Goal: Check status: Check status

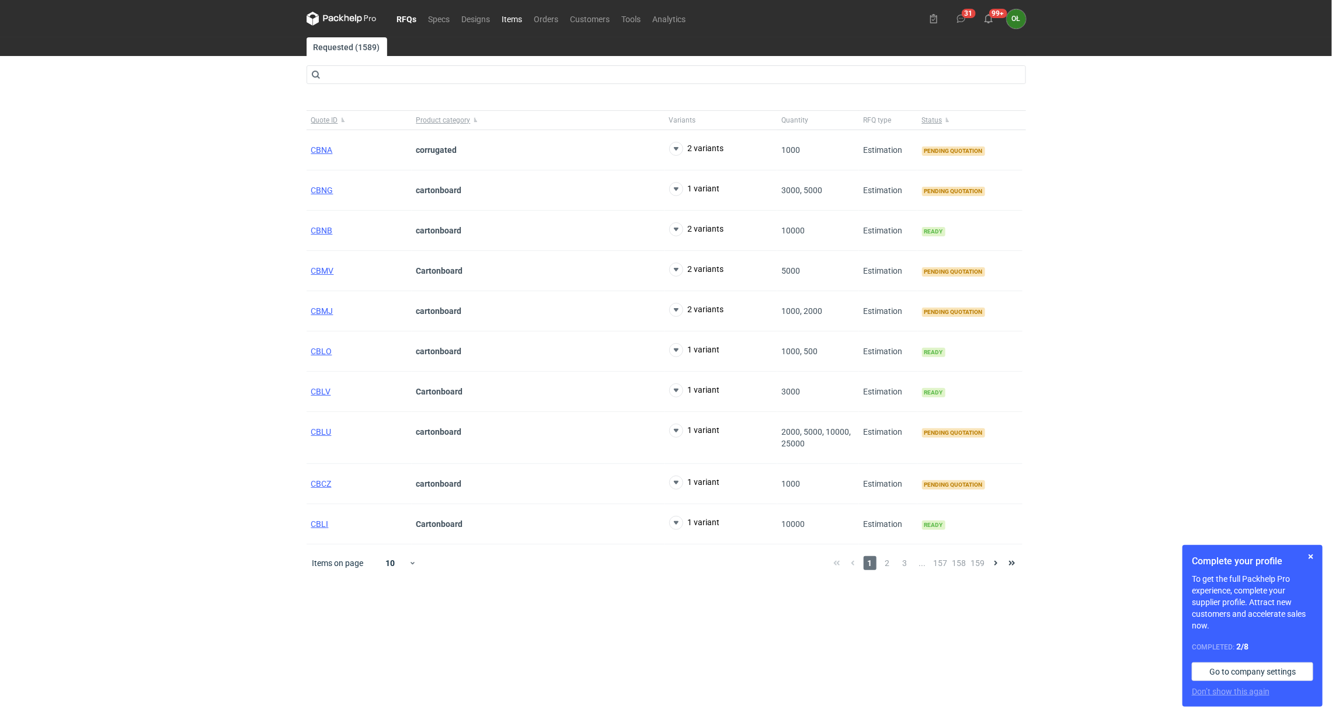
click at [503, 18] on link "Items" at bounding box center [512, 19] width 32 height 14
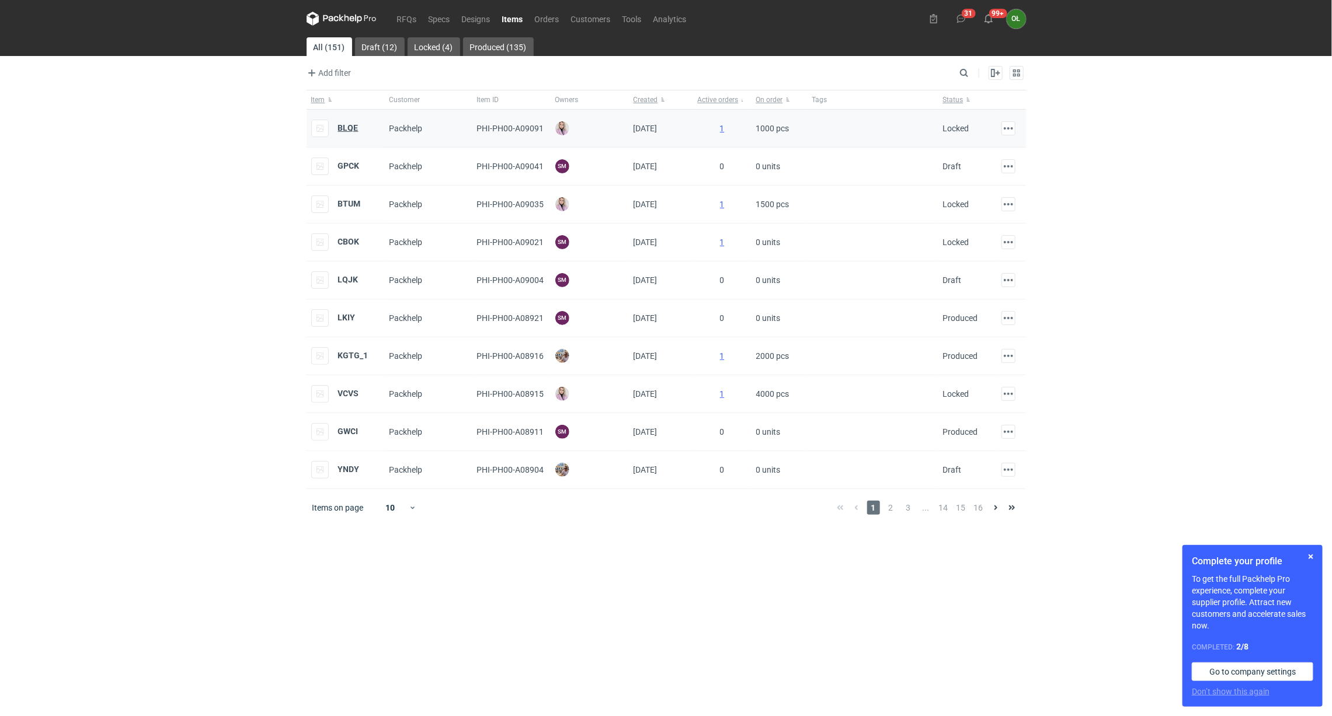
click at [343, 127] on strong "BLQE" at bounding box center [348, 127] width 20 height 9
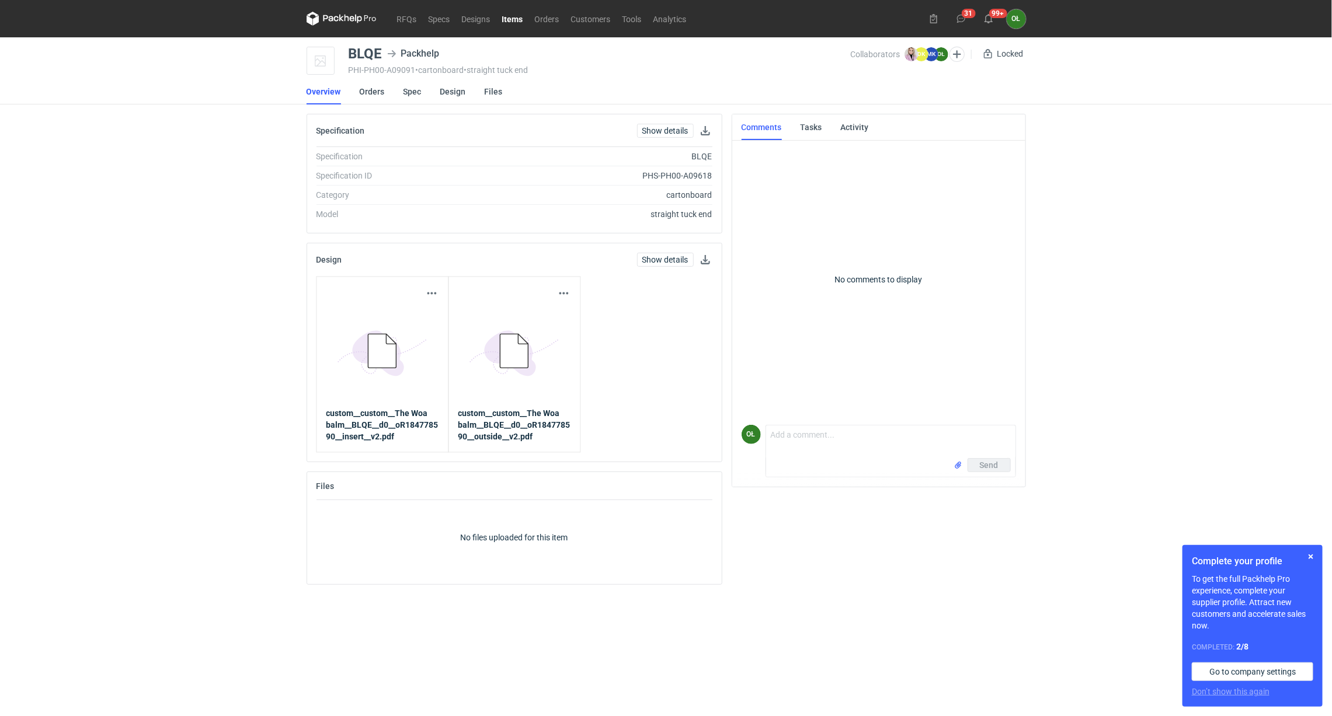
click at [511, 28] on nav "RFQs Specs Designs Items Orders Customers Tools Analytics" at bounding box center [500, 18] width 386 height 37
click at [514, 18] on link "Items" at bounding box center [512, 19] width 33 height 14
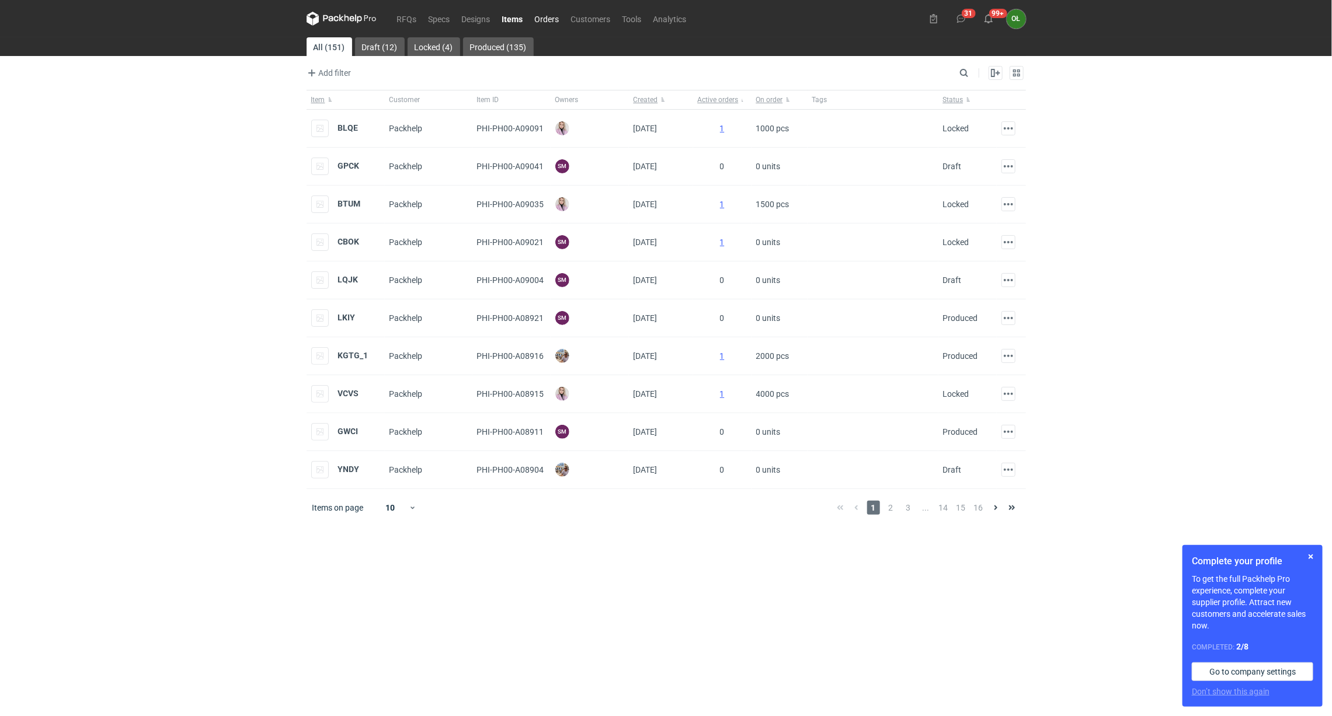
click at [548, 15] on link "Orders" at bounding box center [547, 19] width 36 height 14
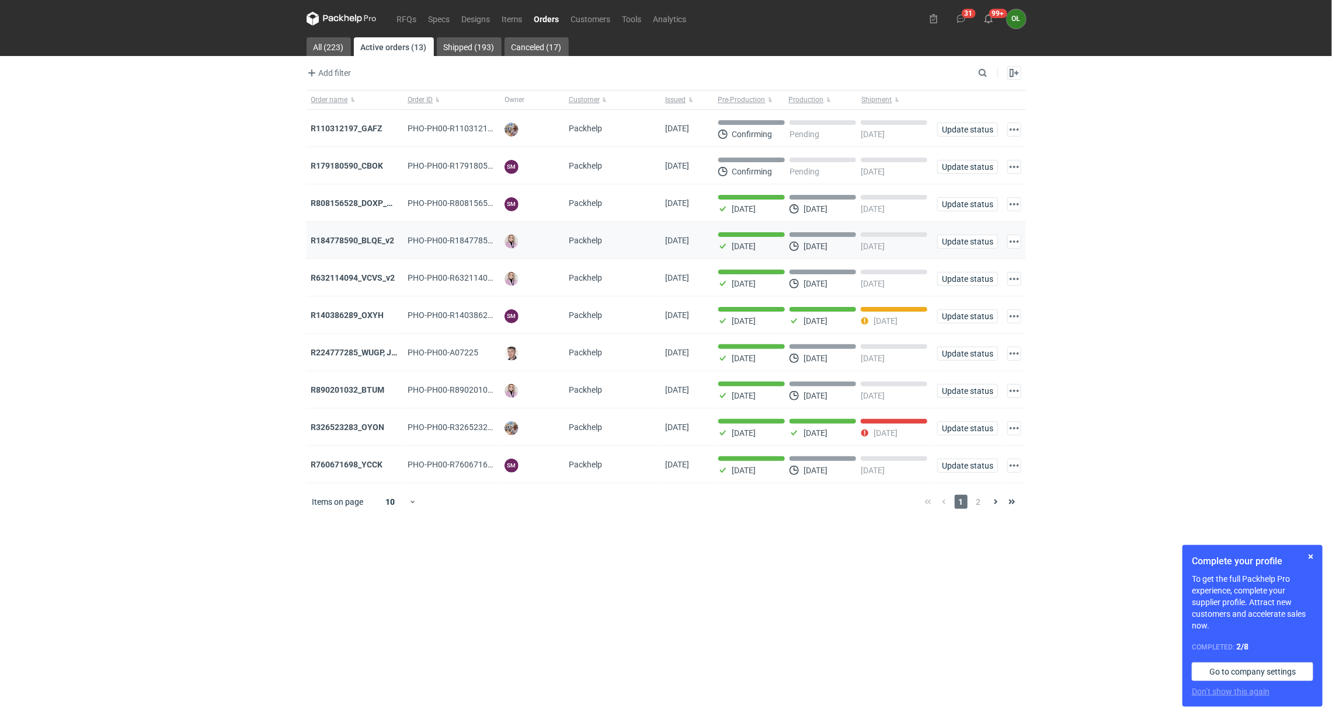
click at [359, 249] on div "R184778590_BLQE_v2" at bounding box center [355, 240] width 97 height 37
click at [360, 240] on strong "R184778590_BLQE_v2" at bounding box center [352, 240] width 83 height 9
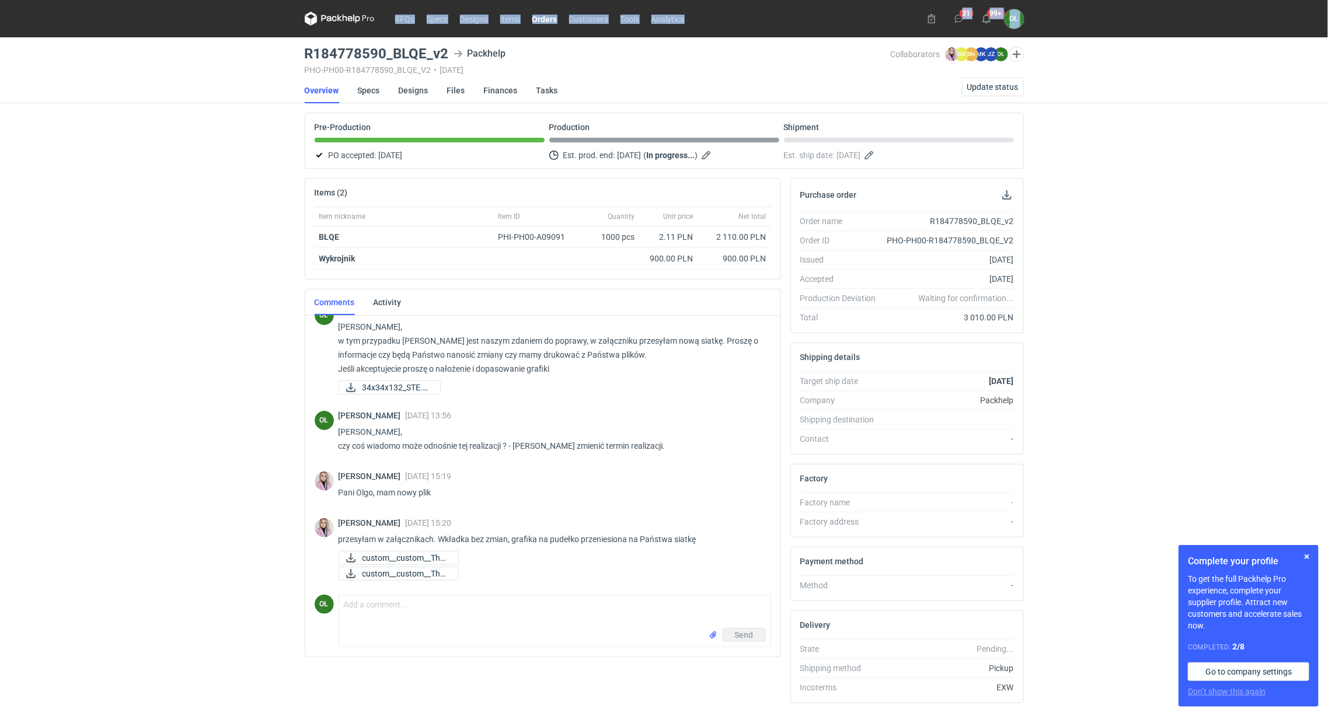
drag, startPoint x: 303, startPoint y: 16, endPoint x: 391, endPoint y: 1, distance: 89.6
click at [391, 1] on div "RFQs Specs Designs Items Orders Customers Tools Analytics 31 99+ OŁ Olga Łopato…" at bounding box center [664, 358] width 1328 height 716
click at [298, 48] on div "RFQs Specs Designs Items Orders Customers Tools Analytics 31 99+ OŁ Olga Łopato…" at bounding box center [664, 358] width 1328 height 716
drag, startPoint x: 305, startPoint y: 53, endPoint x: 424, endPoint y: 53, distance: 119.1
click at [424, 53] on h3 "R184778590_BLQE_v2" at bounding box center [377, 54] width 144 height 14
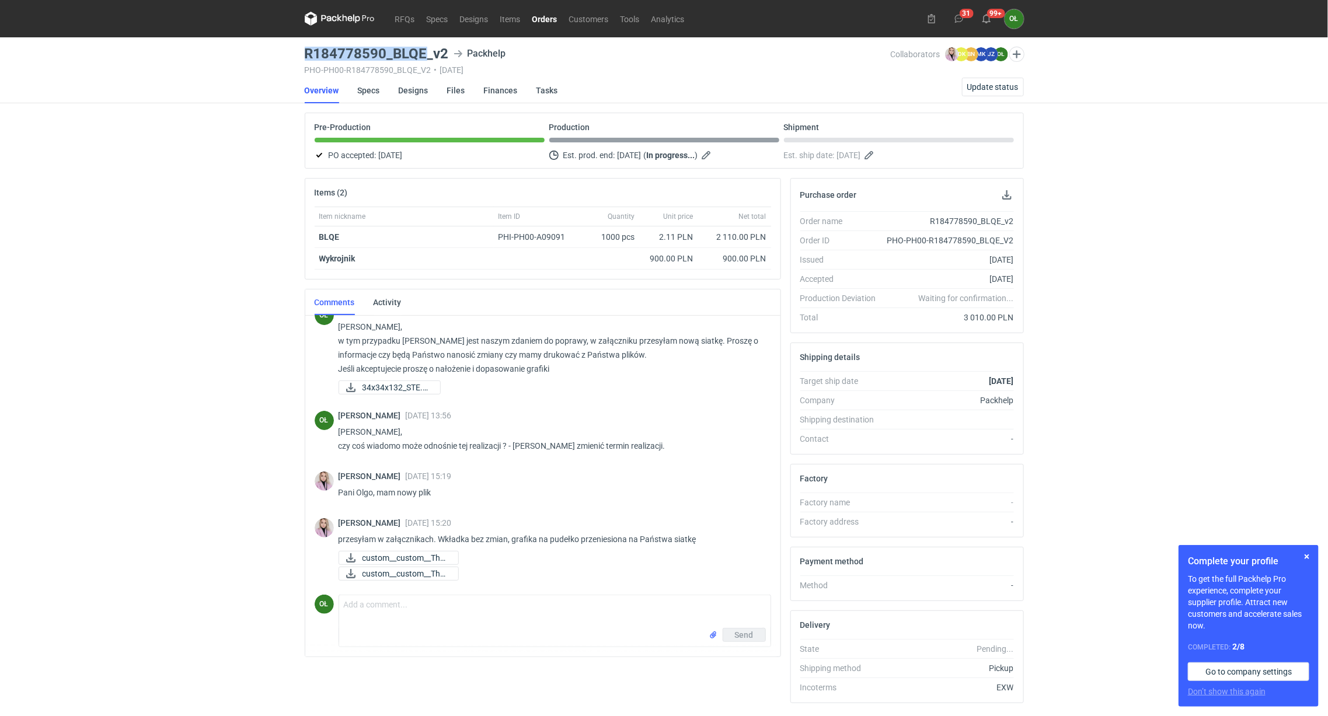
click at [295, 48] on div "RFQs Specs Designs Items Orders Customers Tools Analytics 31 99+ OŁ Olga Łopato…" at bounding box center [664, 358] width 1328 height 716
drag, startPoint x: 297, startPoint y: 48, endPoint x: 430, endPoint y: 48, distance: 133.1
click at [430, 48] on div "RFQs Specs Designs Items Orders Customers Tools Analytics 31 99+ OŁ Olga Łopato…" at bounding box center [664, 358] width 1328 height 716
copy h3 "R184778590_BLQE_"
click at [384, 579] on span "custom__custom__The ..." at bounding box center [406, 573] width 86 height 13
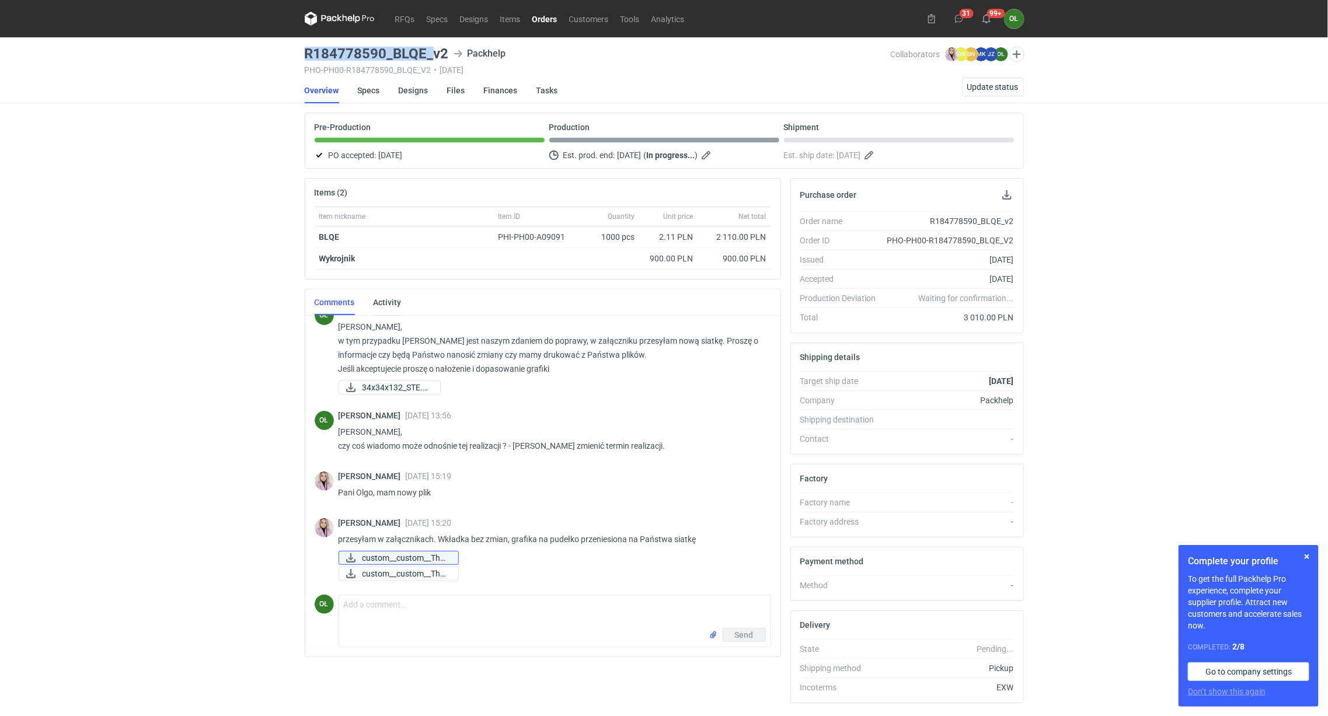
click at [385, 559] on span "custom__custom__The ..." at bounding box center [406, 558] width 86 height 13
click at [551, 16] on link "Orders" at bounding box center [545, 19] width 37 height 14
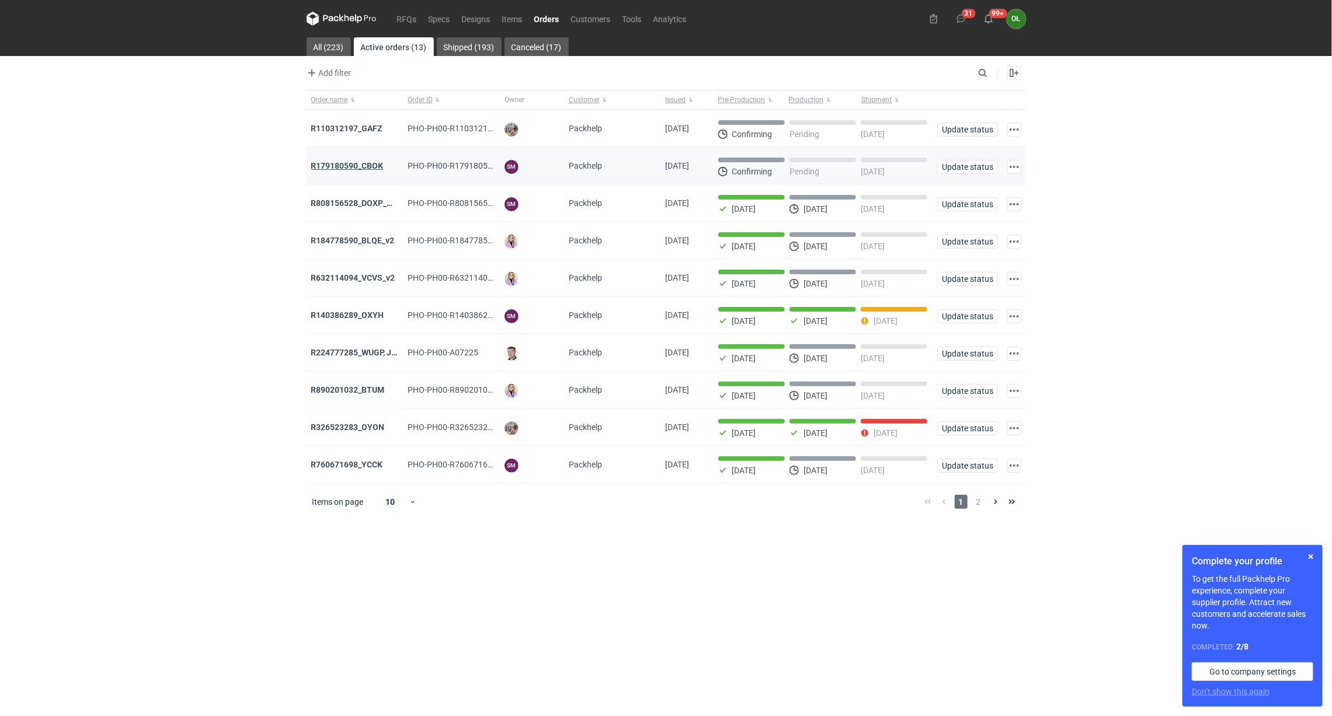
click at [359, 163] on strong "R179180590_CBOK" at bounding box center [347, 165] width 72 height 9
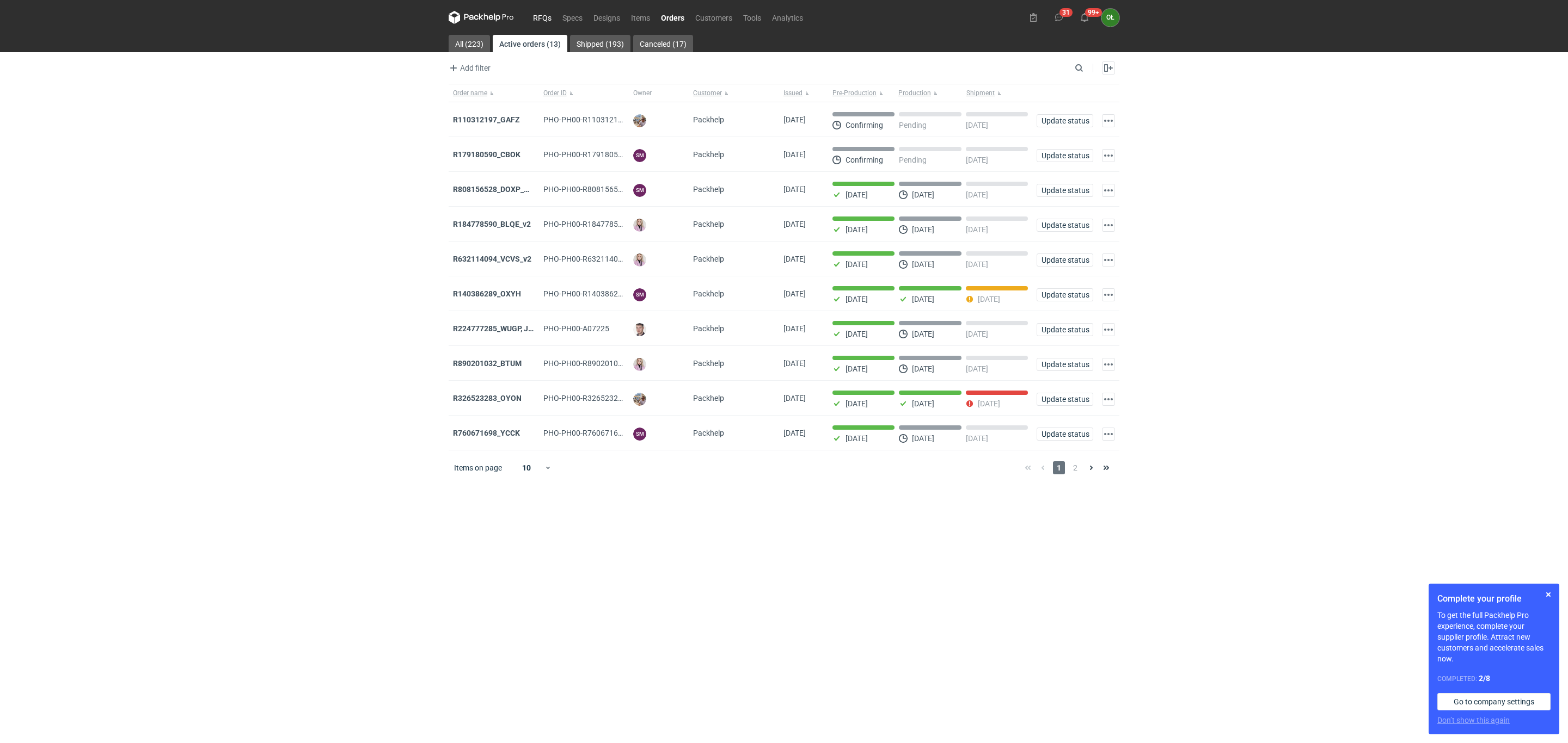
click at [541, 11] on link "RFQs" at bounding box center [543, 18] width 30 height 13
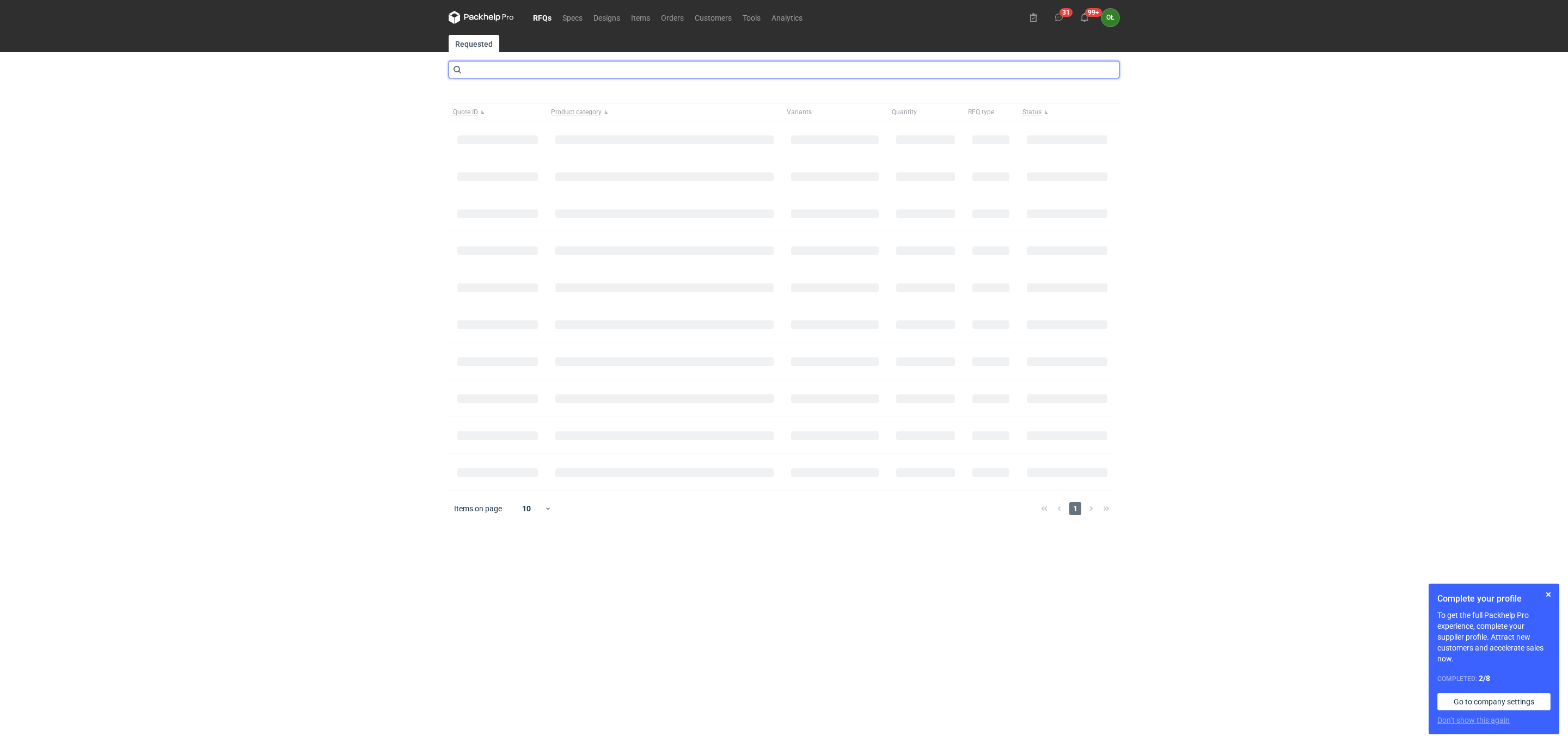
click at [977, 67] on input "text" at bounding box center [784, 69] width 671 height 18
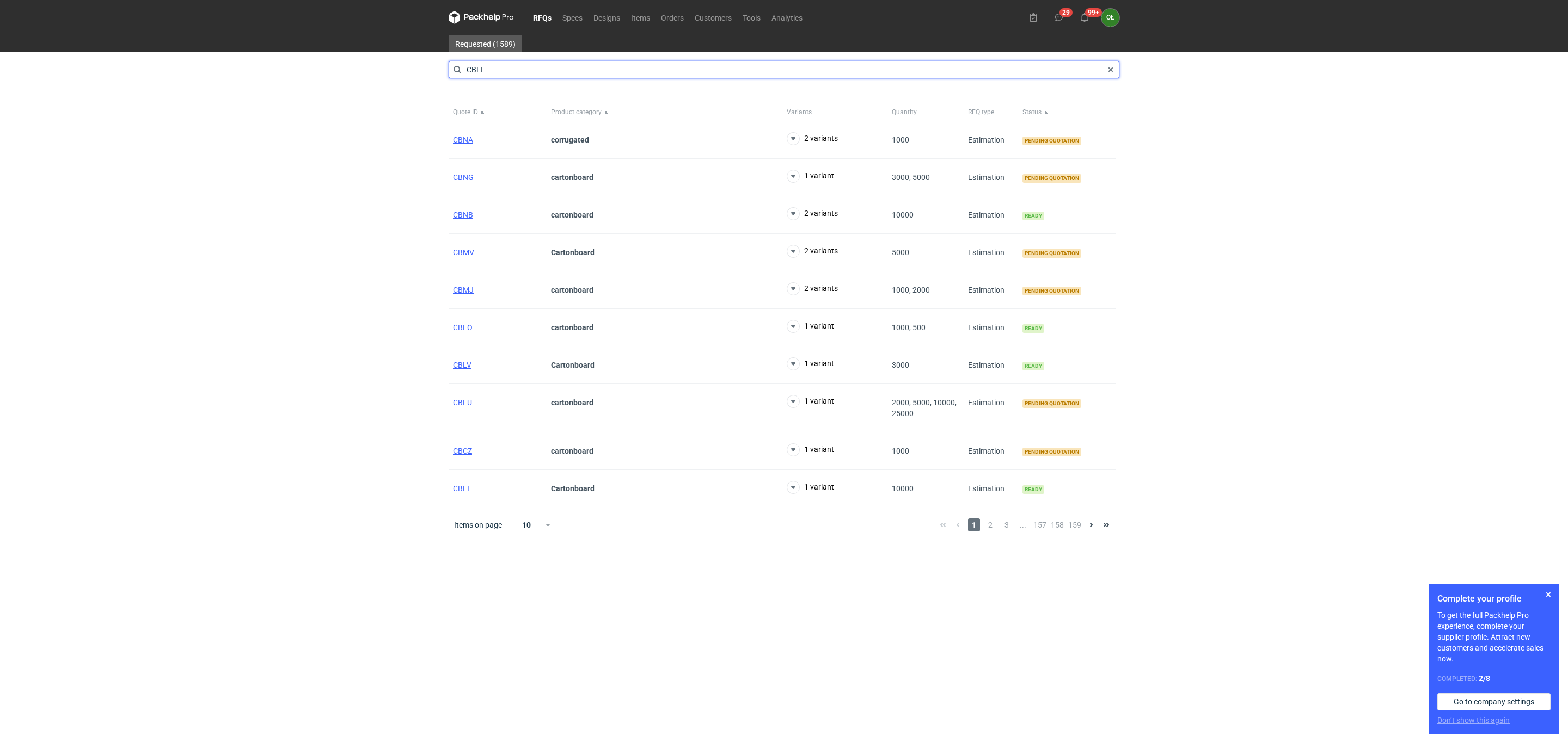
type input "CBLI"
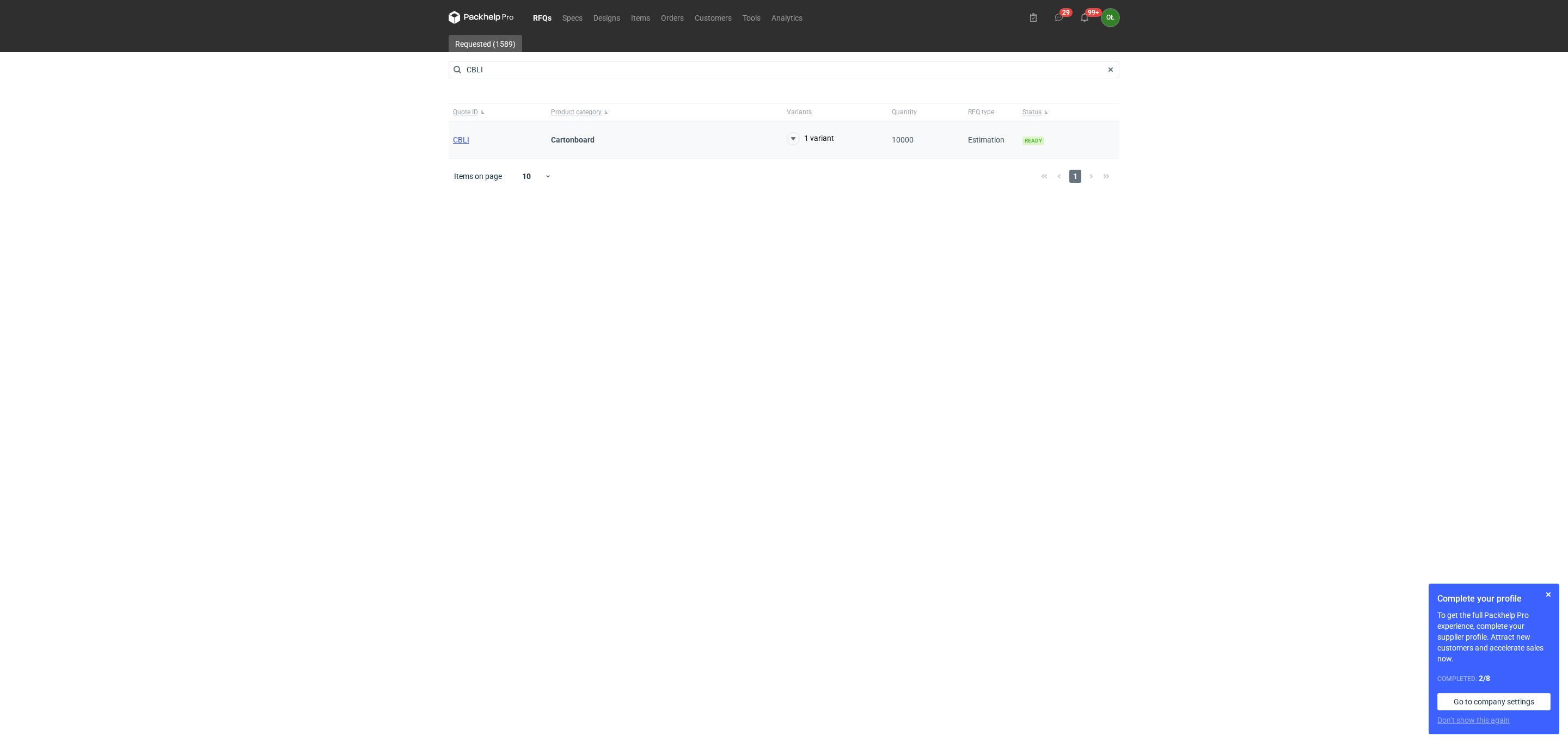
click at [463, 141] on span "CBLI" at bounding box center [462, 139] width 17 height 8
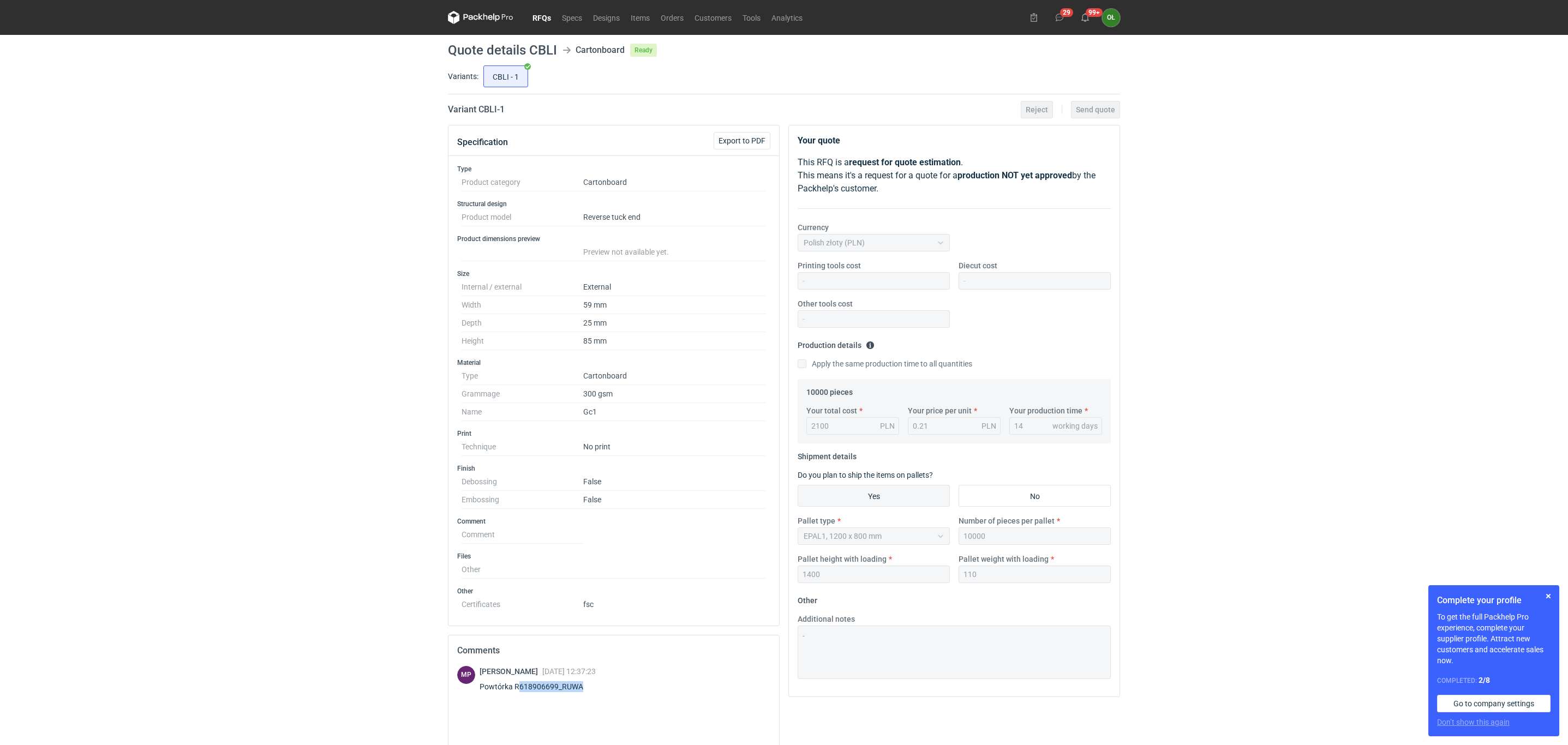
drag, startPoint x: 516, startPoint y: 695, endPoint x: 588, endPoint y: 696, distance: 72.0
click at [588, 669] on div "Powtórka R618906699_RUWA" at bounding box center [537, 687] width 117 height 11
copy div "618906699_RUWA"
click at [530, 669] on div "MP Michał Palasek 17 Sep 2025 12:37:23 Powtórka R618906699_RUWA" at bounding box center [613, 745] width 313 height 158
drag, startPoint x: 515, startPoint y: 691, endPoint x: 604, endPoint y: 692, distance: 89.0
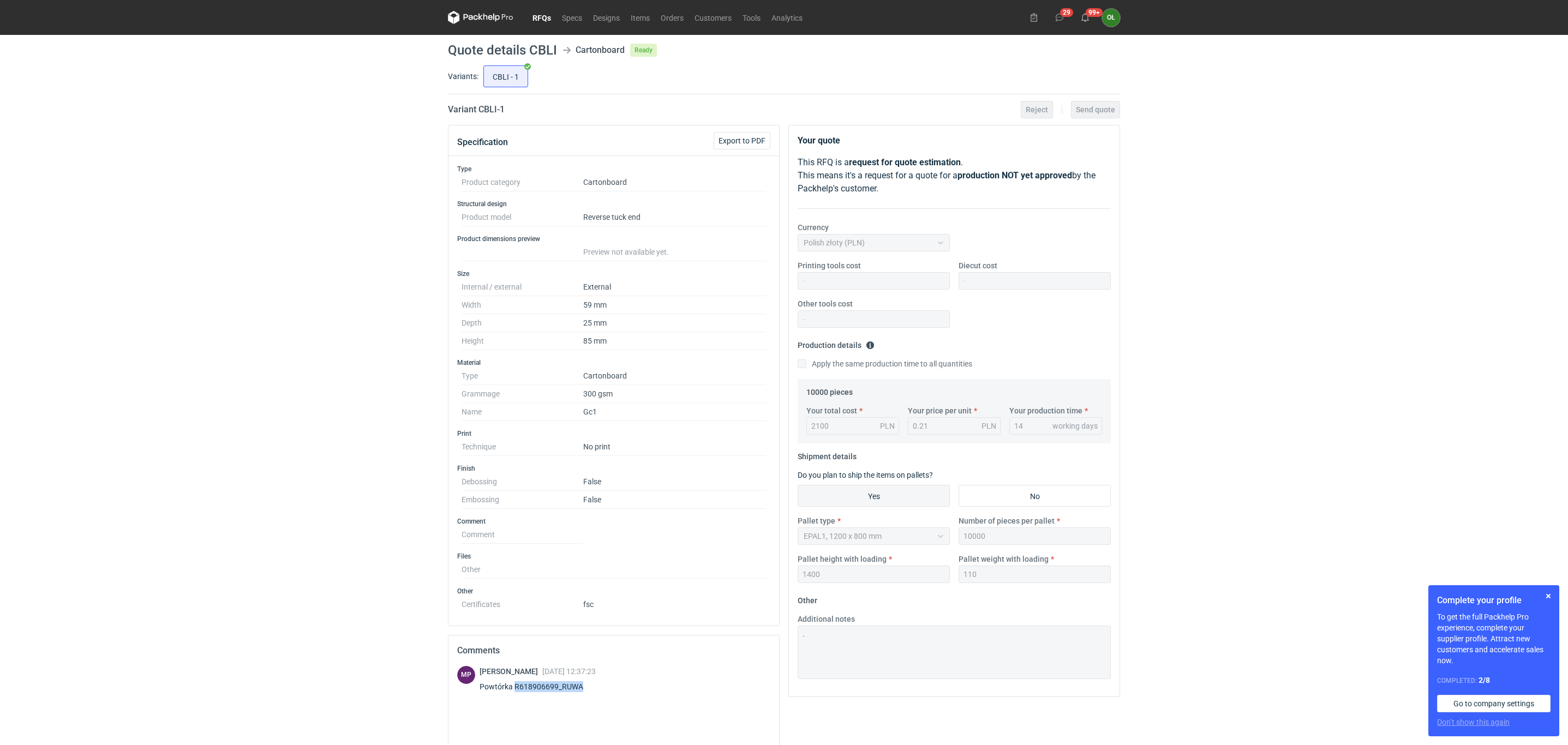
click at [596, 669] on div "Powtórka R618906699_RUWA" at bounding box center [537, 687] width 117 height 11
copy div "R618906699_RUWA"
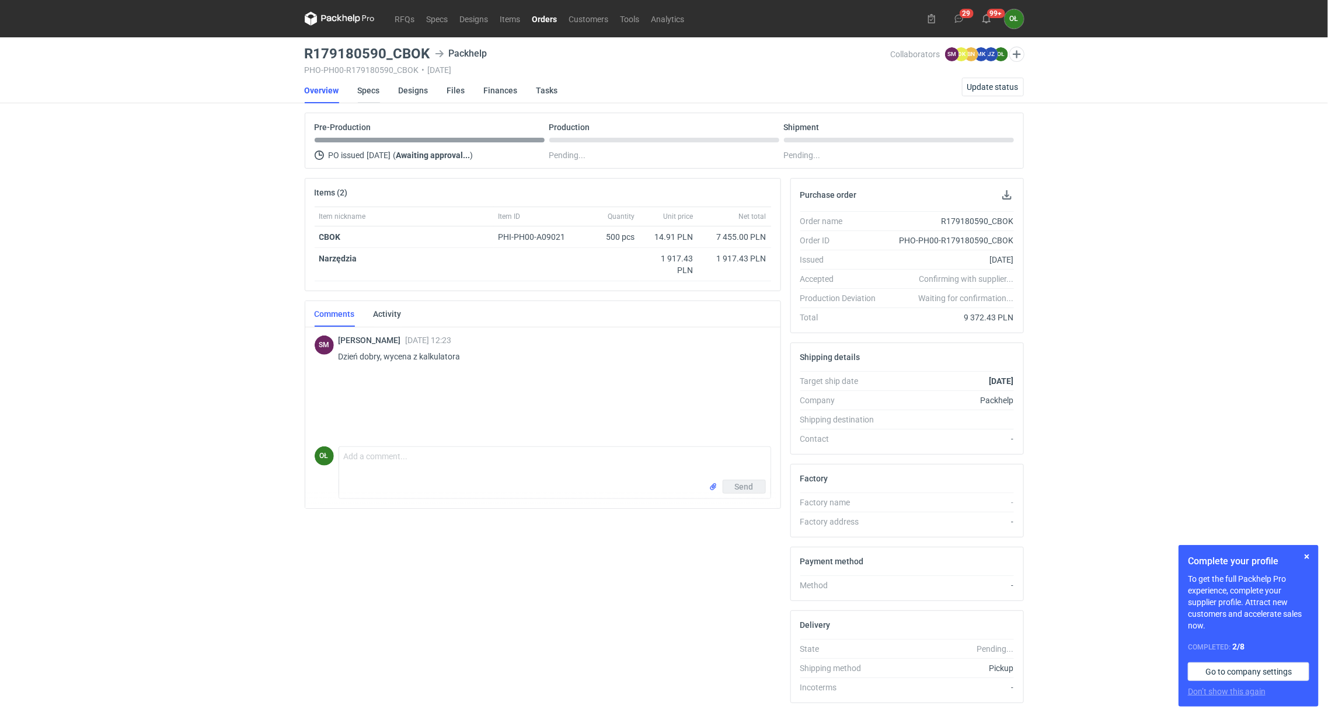
click at [371, 89] on link "Specs" at bounding box center [369, 91] width 22 height 26
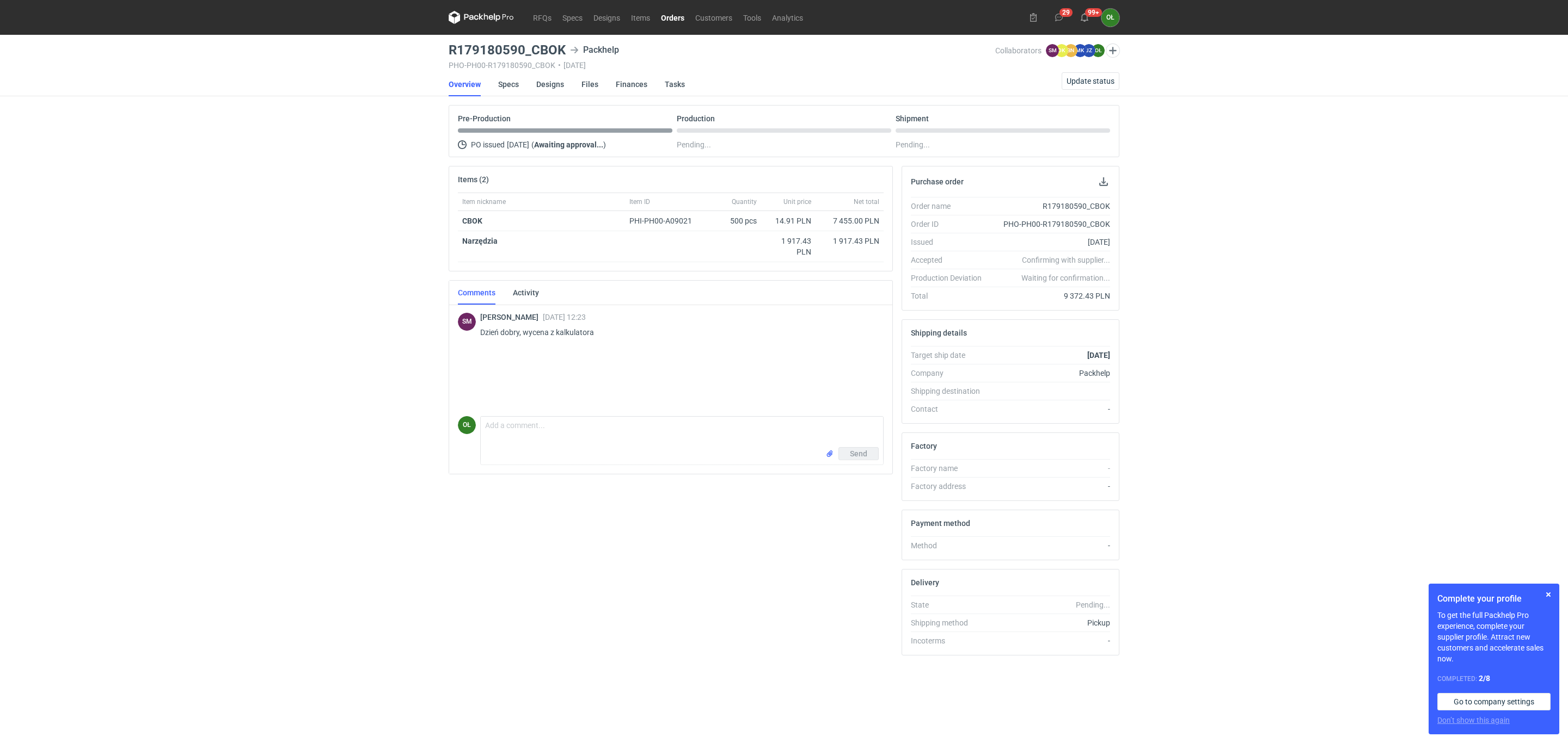
click at [235, 348] on div "RFQs Specs Designs Items Orders Customers Tools Analytics 29 99+ OŁ [PERSON_NAM…" at bounding box center [784, 371] width 1568 height 743
click at [545, 80] on link "Designs" at bounding box center [550, 85] width 28 height 24
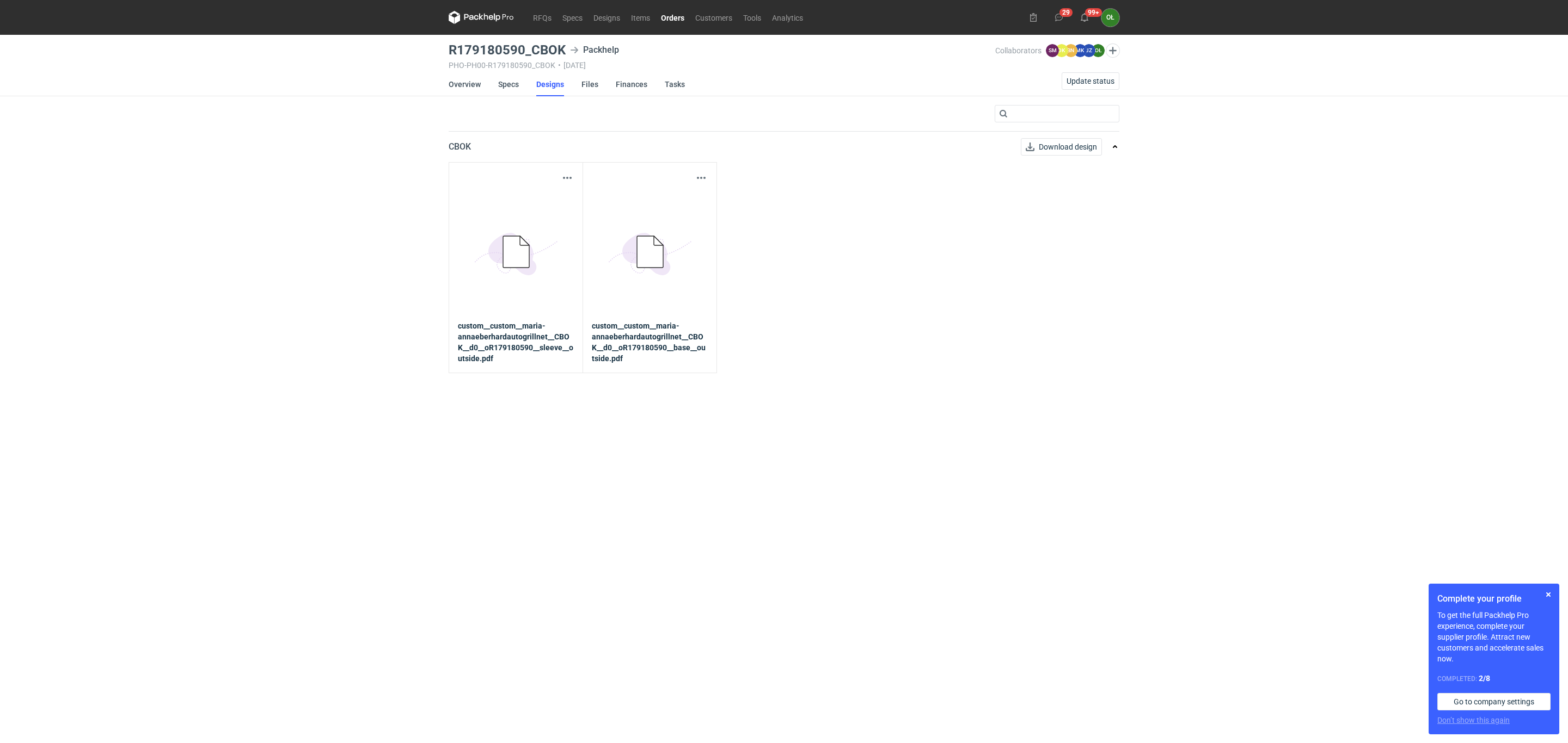
click at [673, 17] on link "Orders" at bounding box center [673, 18] width 35 height 13
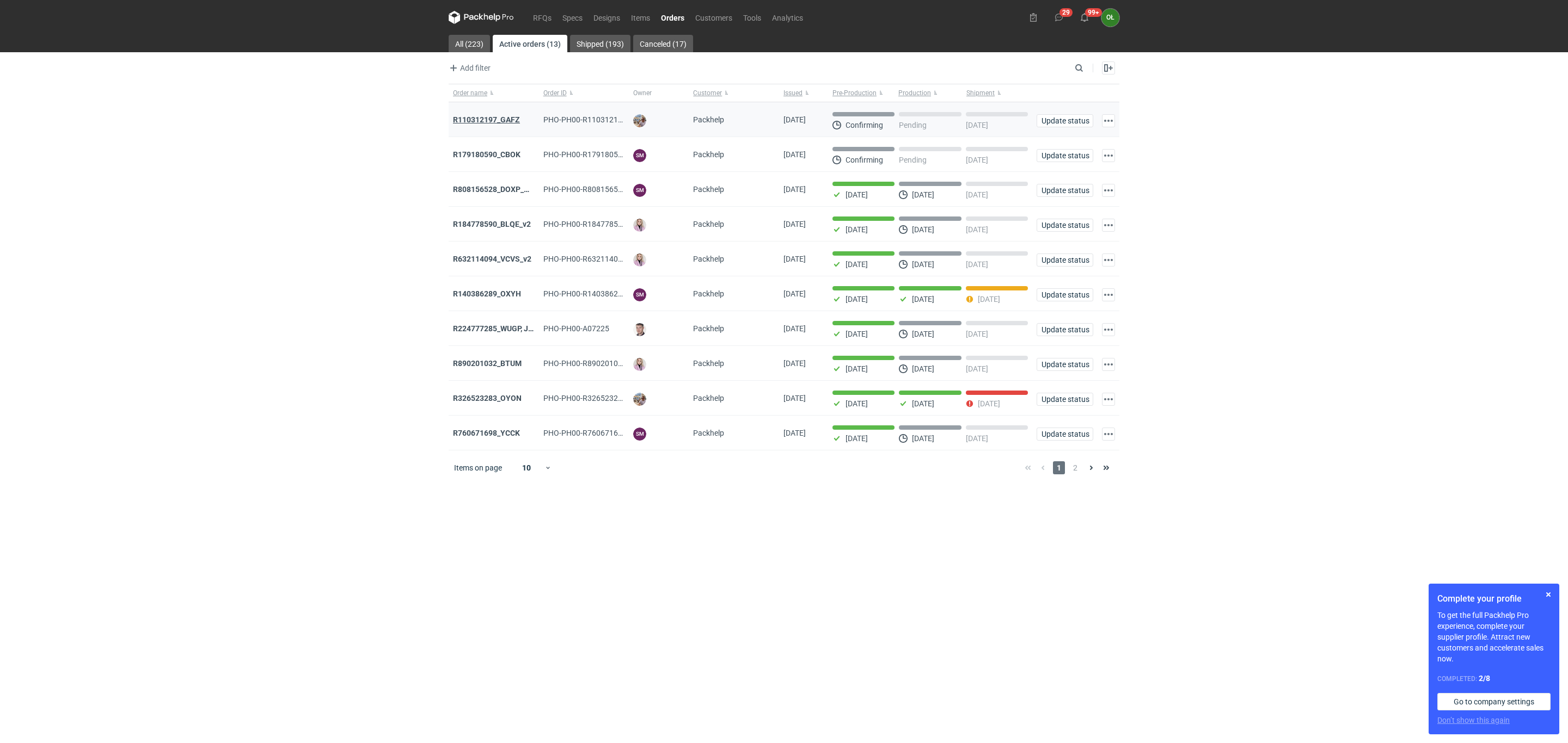
click at [501, 117] on strong "R110312197_GAFZ" at bounding box center [487, 119] width 67 height 8
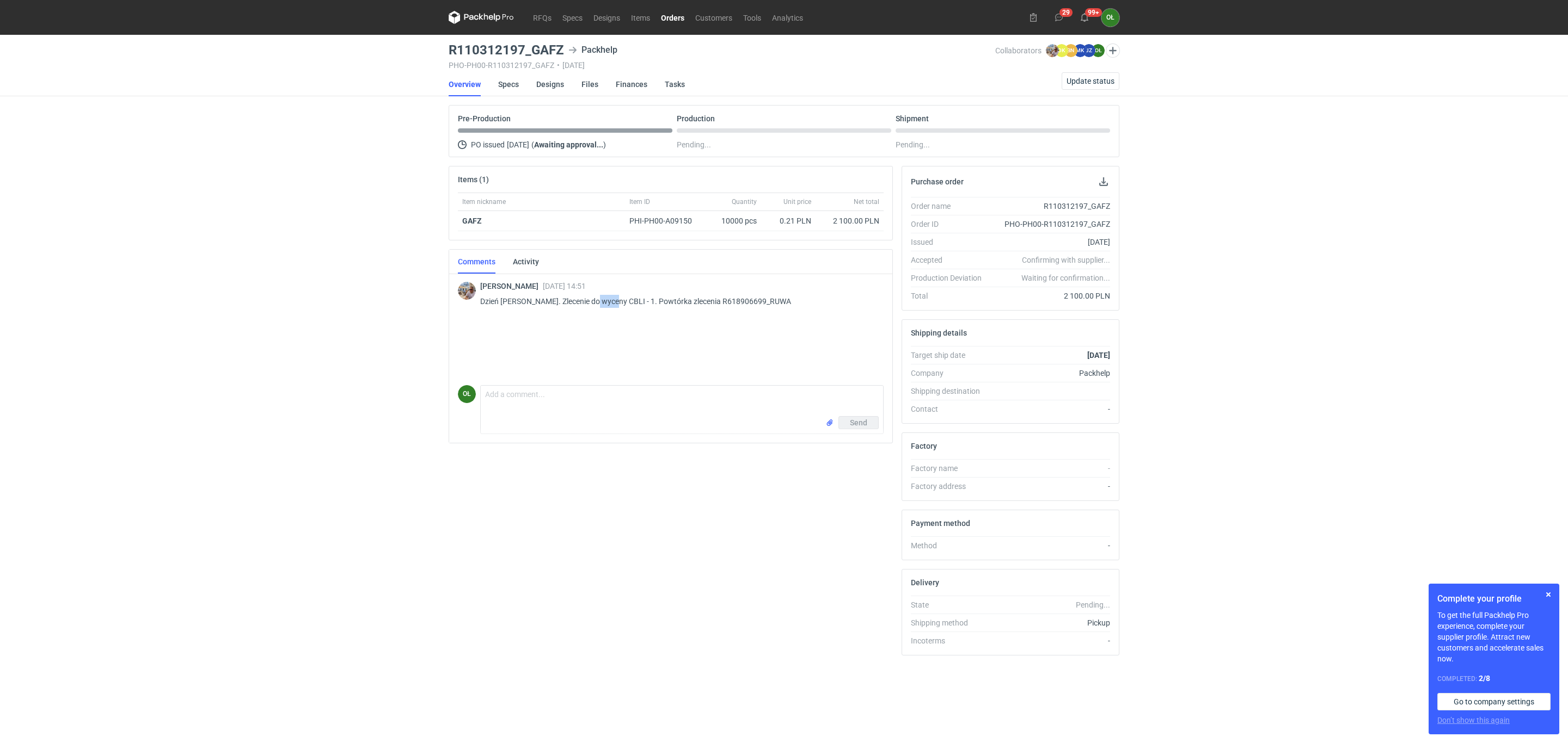
drag, startPoint x: 591, startPoint y: 301, endPoint x: 609, endPoint y: 299, distance: 18.1
click at [609, 299] on p "Dzień [PERSON_NAME]. Zlecenie do wyceny CBLI - 1. Powtórka zlecenia R618906699_…" at bounding box center [677, 301] width 395 height 13
copy p "CBLI"
click at [683, 18] on link "Orders" at bounding box center [673, 18] width 35 height 13
click at [515, 85] on link "Specs" at bounding box center [508, 85] width 21 height 24
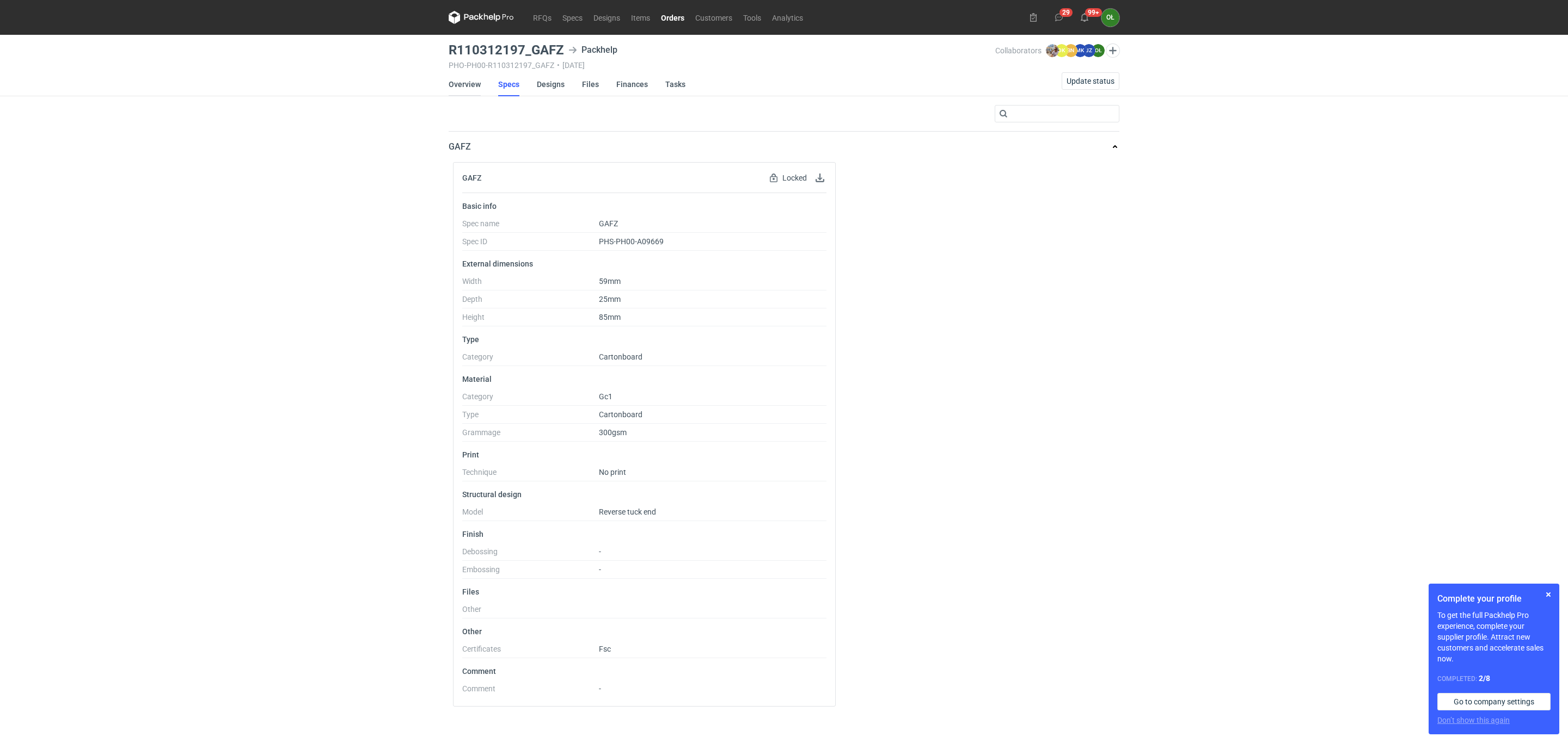
click at [467, 84] on link "Overview" at bounding box center [465, 85] width 32 height 24
click at [673, 15] on link "Orders" at bounding box center [673, 18] width 35 height 13
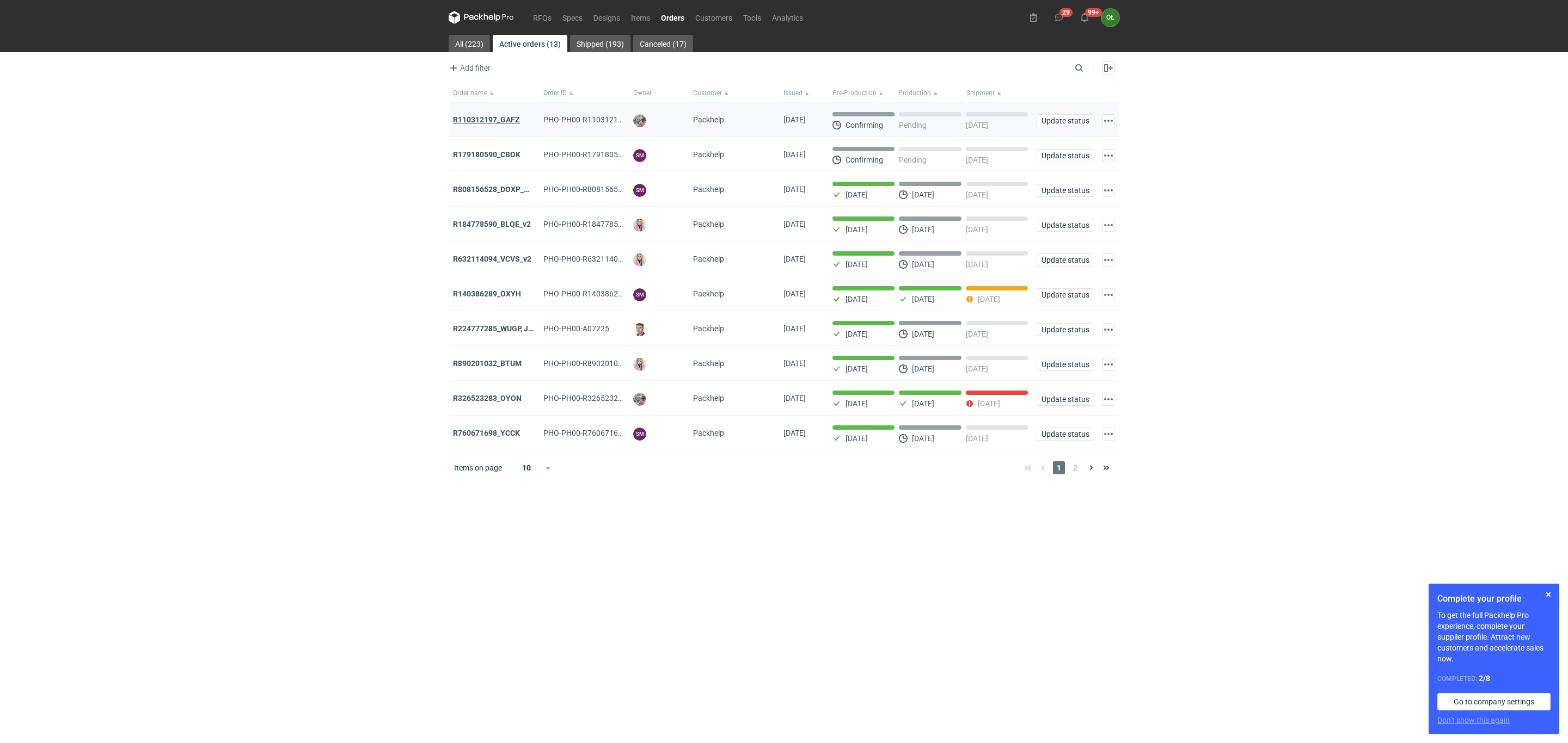
click at [494, 119] on strong "R110312197_GAFZ" at bounding box center [487, 119] width 67 height 8
drag, startPoint x: 604, startPoint y: 39, endPoint x: 639, endPoint y: 40, distance: 35.0
click at [604, 39] on link "Shipped (193)" at bounding box center [600, 43] width 61 height 18
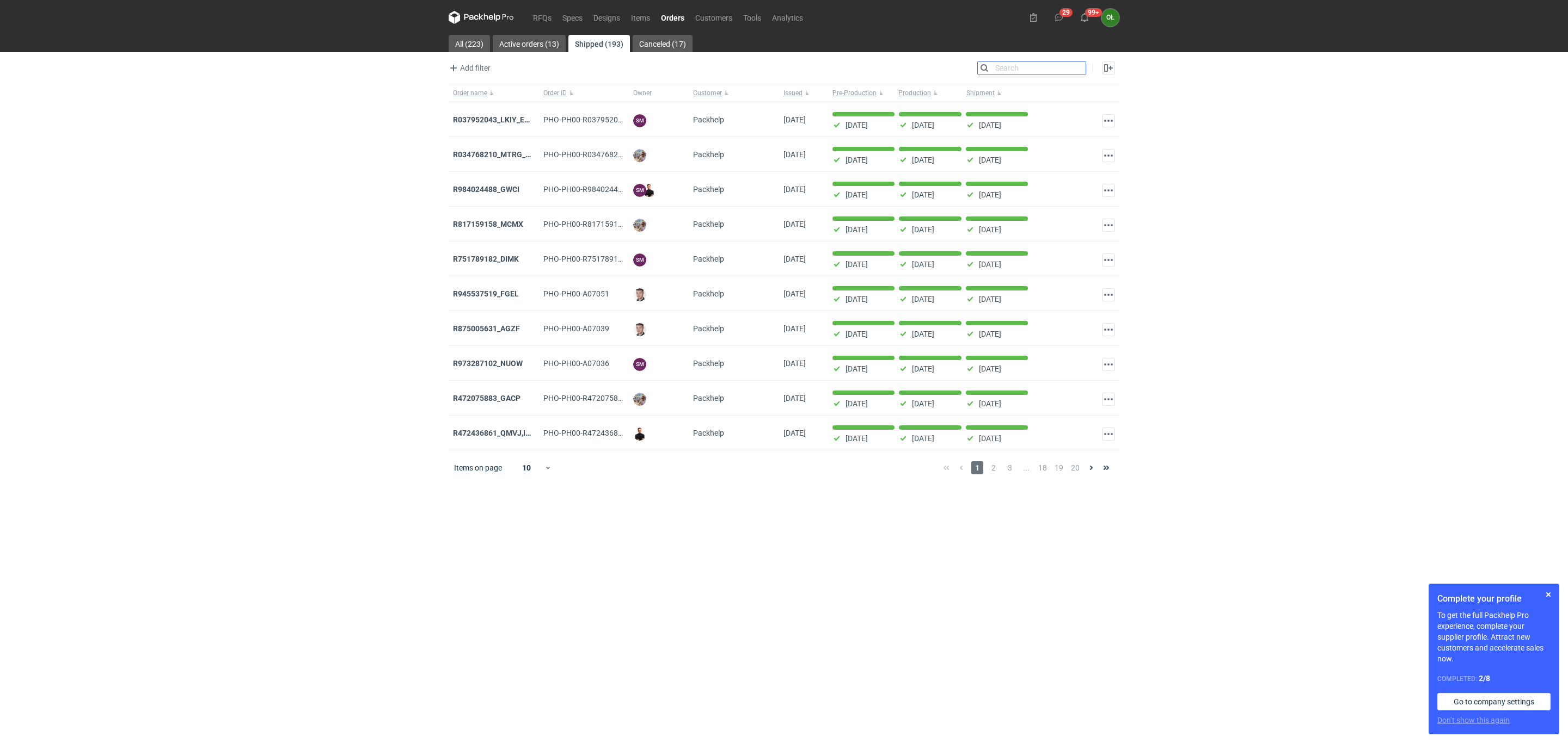
click at [1081, 69] on input "Search" at bounding box center [1033, 68] width 108 height 13
paste input "R618906699_RUWA"
type input "R618906699_RUWA"
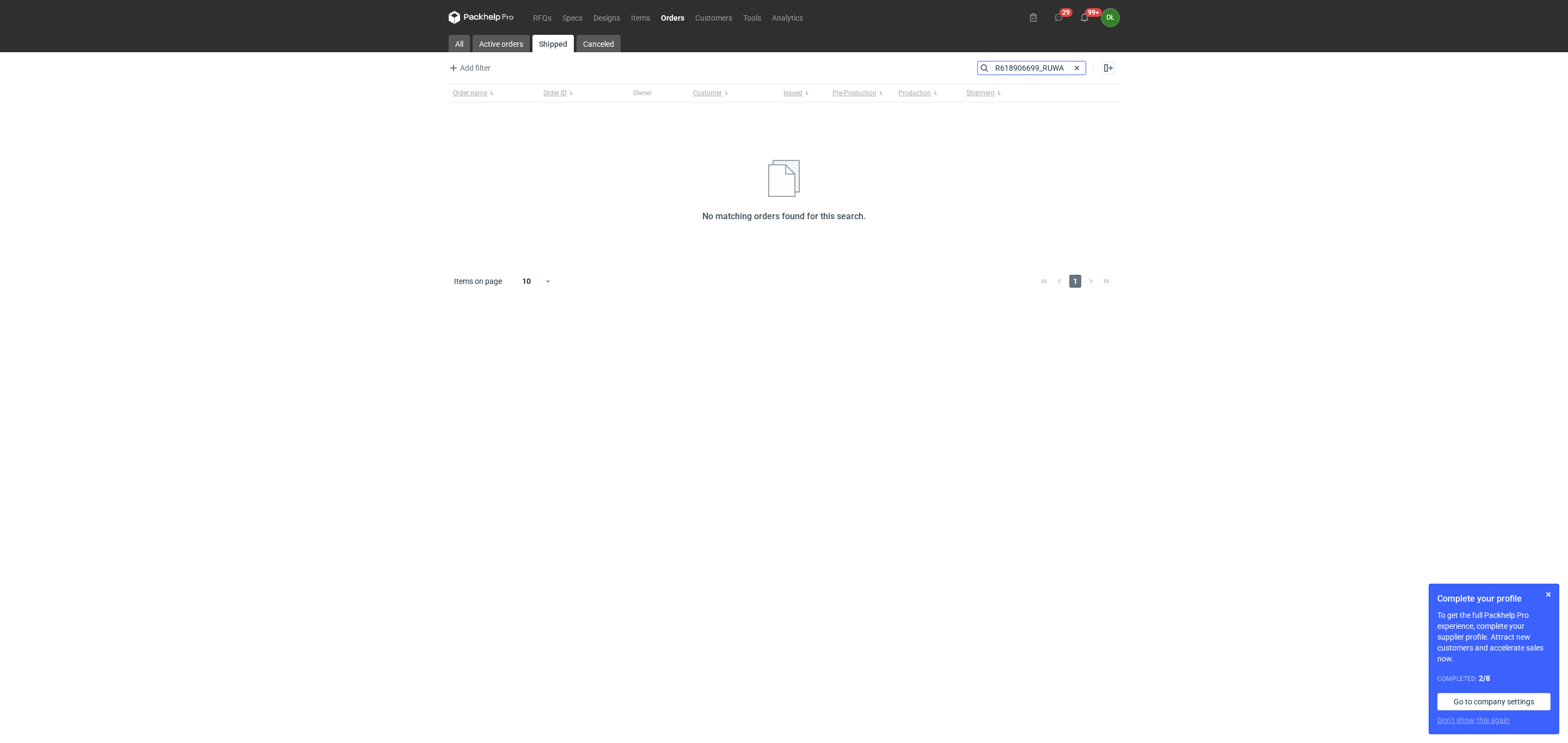
click at [996, 67] on input "R618906699_RUWA" at bounding box center [1033, 68] width 108 height 13
click at [1072, 66] on span at bounding box center [1077, 68] width 13 height 13
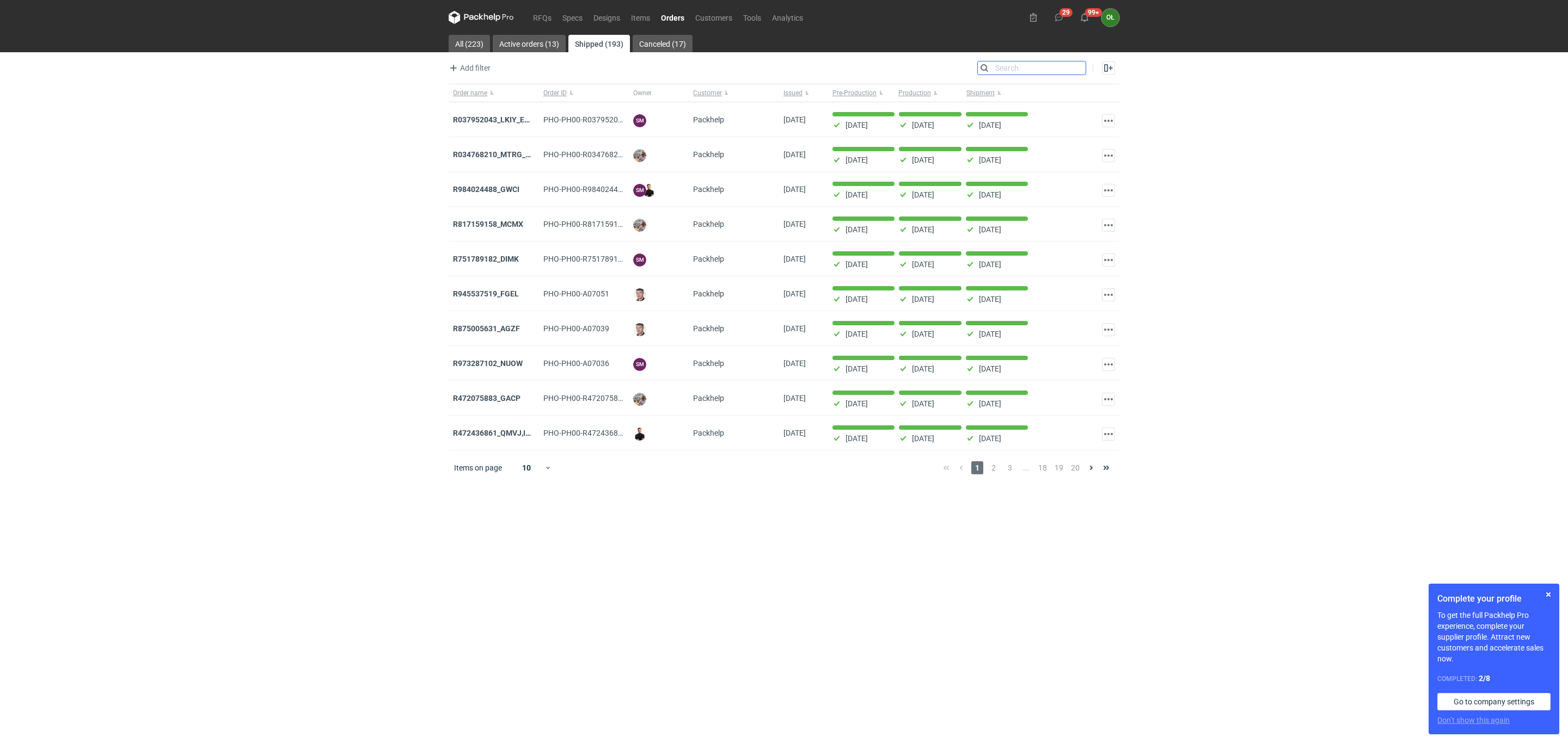
click at [1080, 69] on input "Search" at bounding box center [1033, 68] width 108 height 13
paste input "R618906699_RUWA"
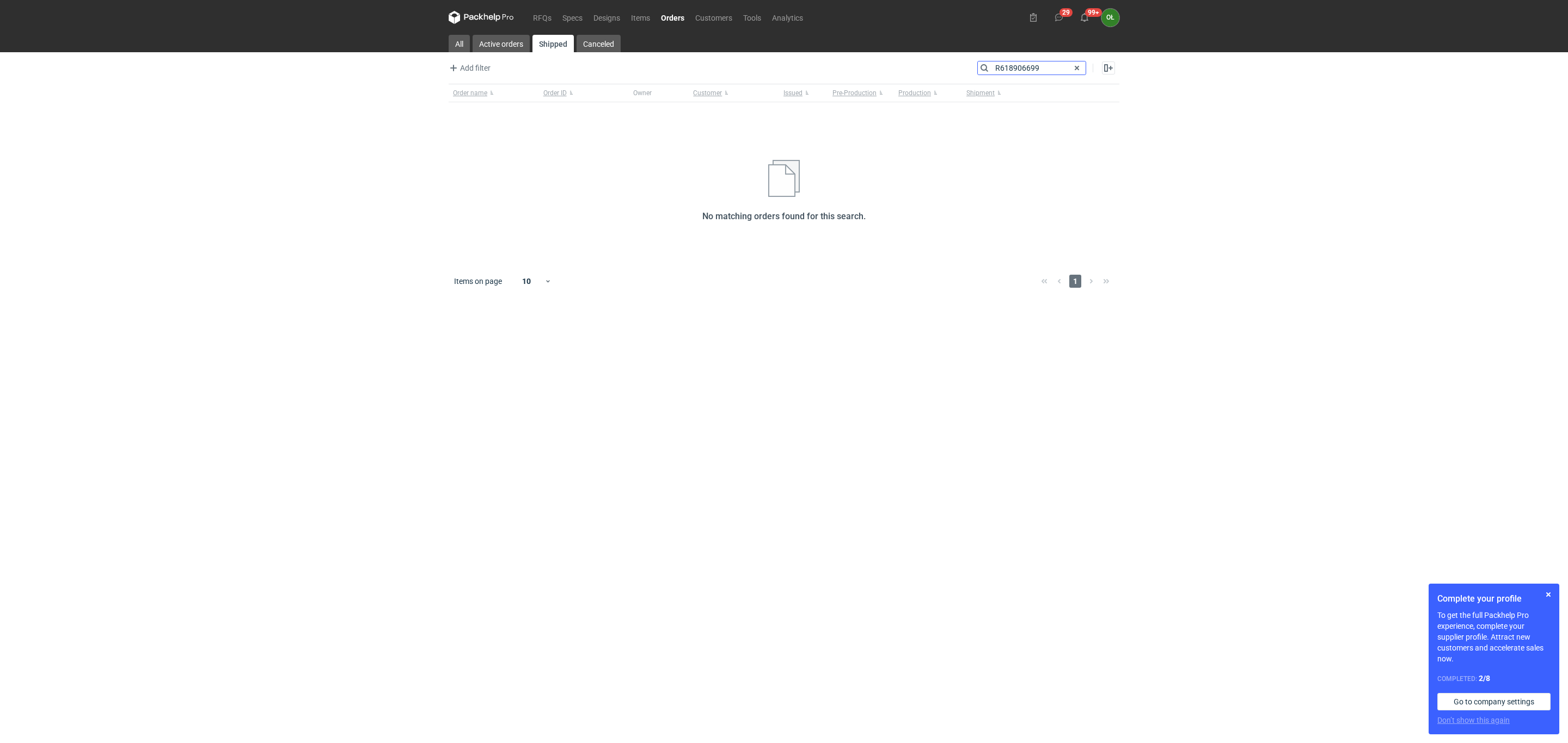
type input "R618906699"
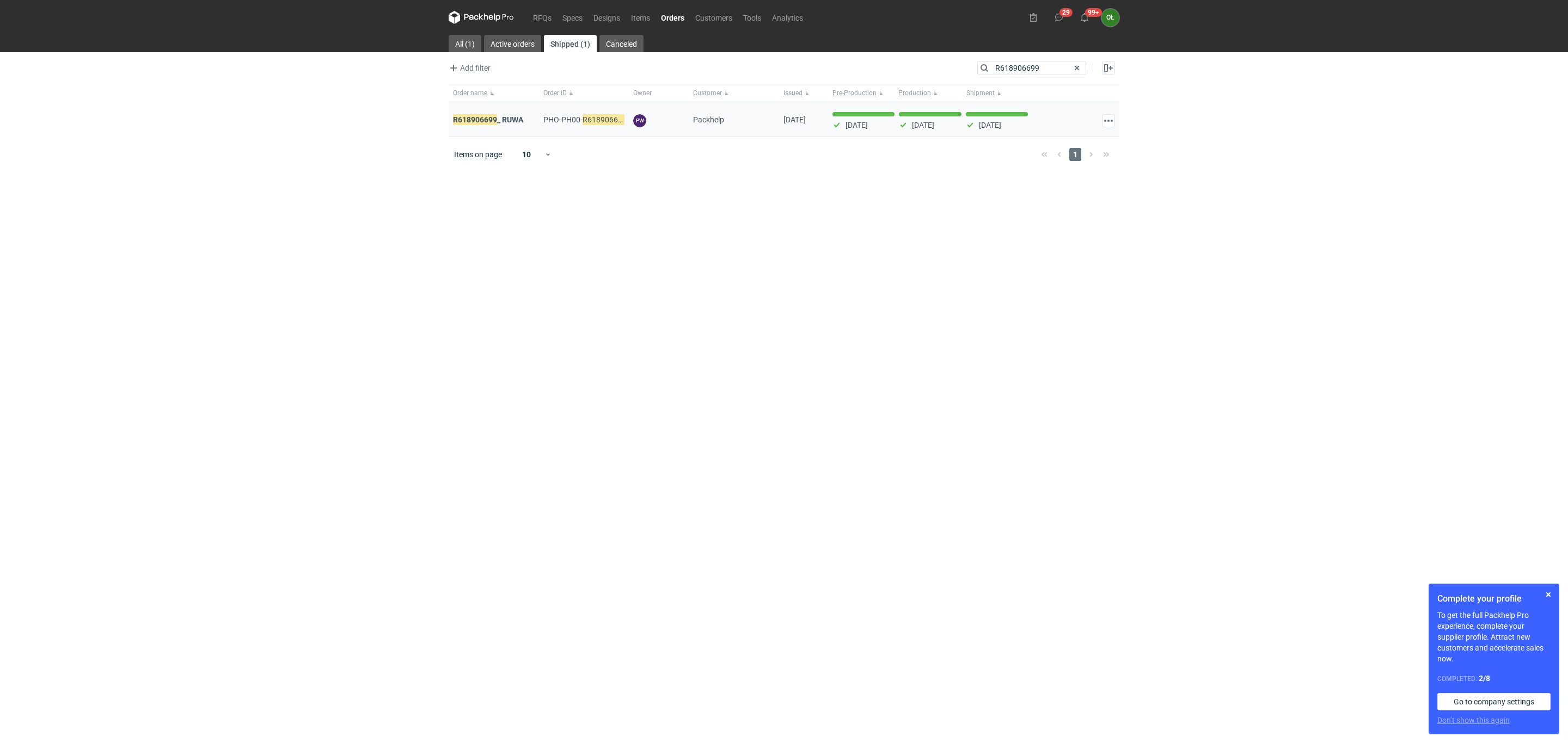
click at [481, 115] on div "R618906699 _ RUWA" at bounding box center [493, 119] width 90 height 34
click at [483, 118] on em "R618906699" at bounding box center [475, 119] width 44 height 12
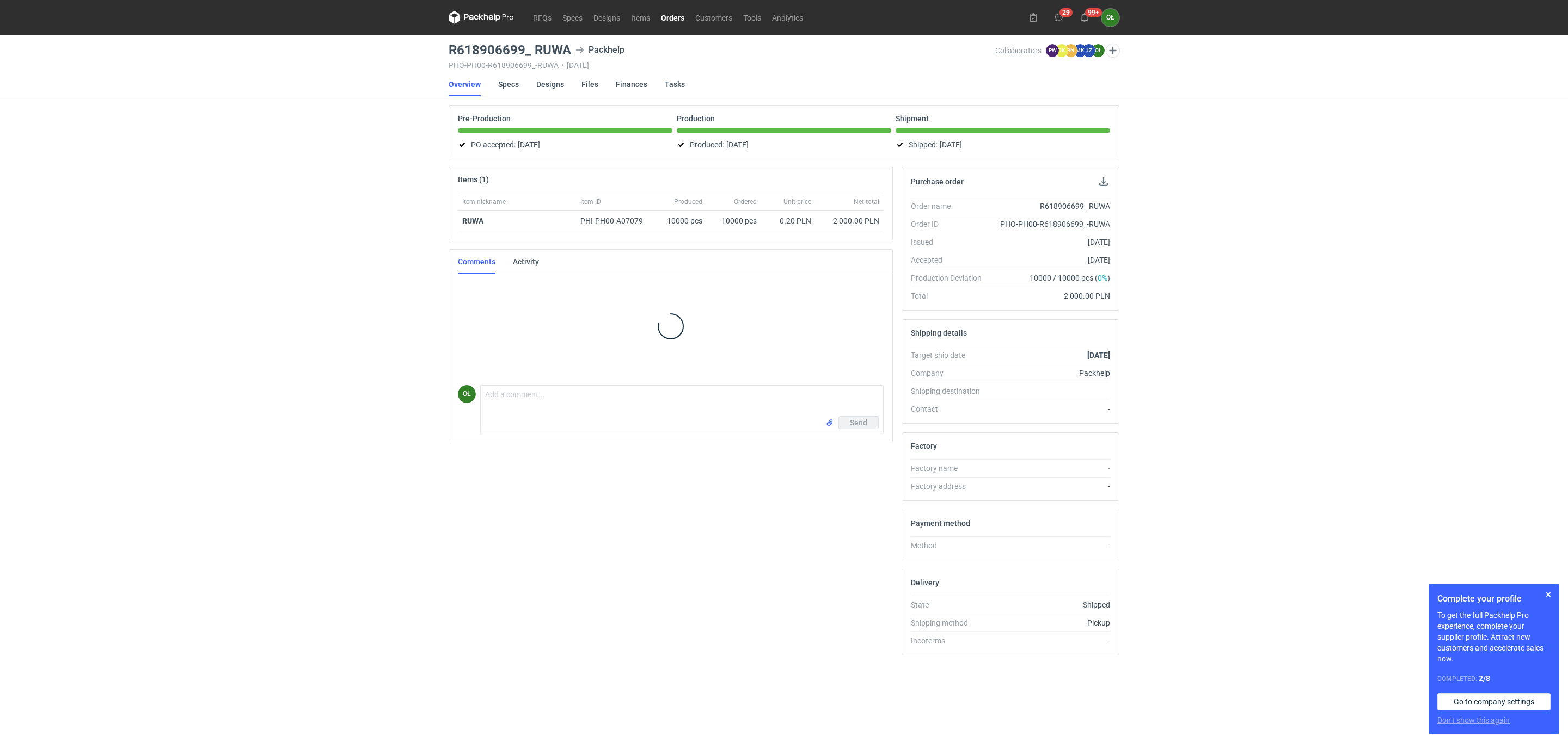
scroll to position [2, 0]
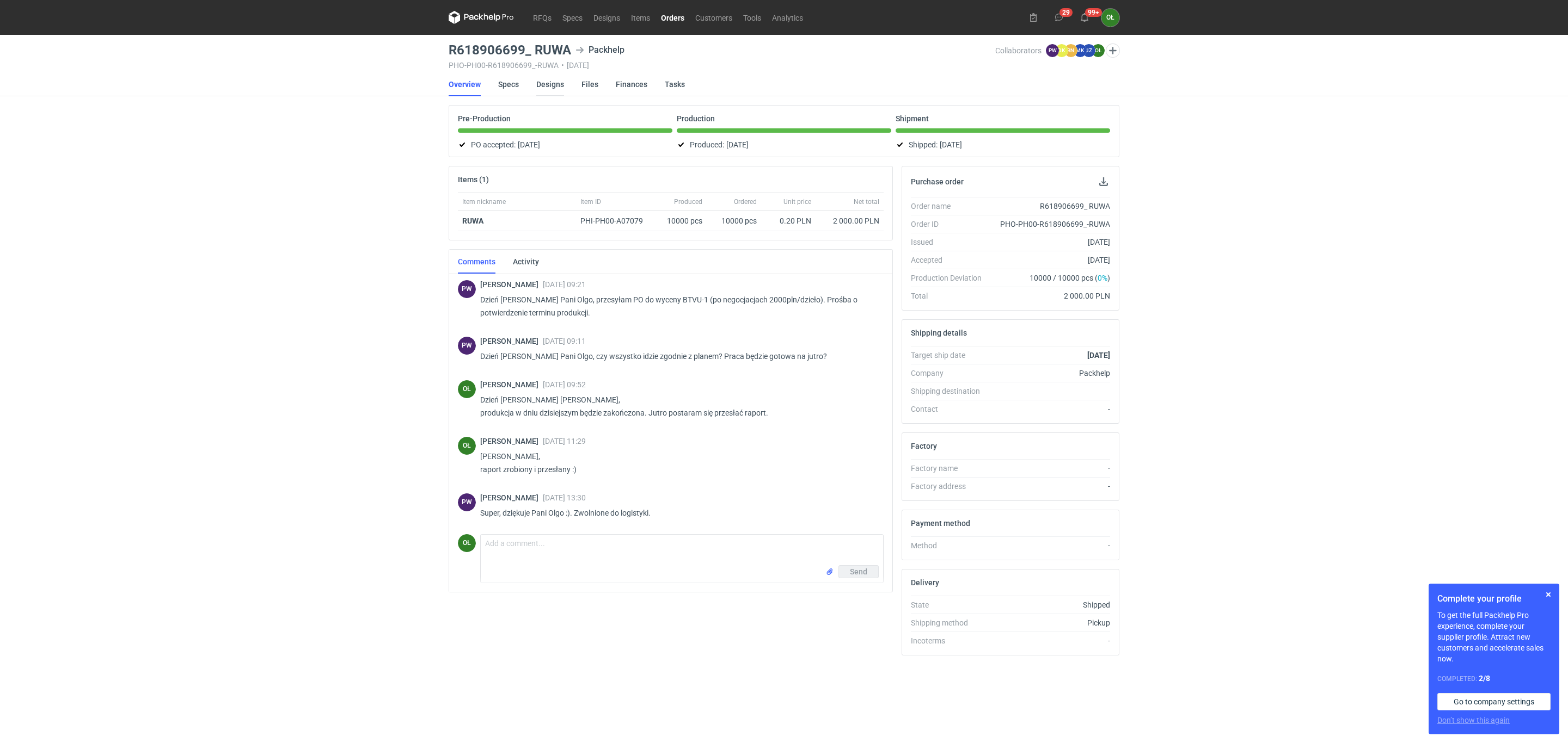
click at [547, 86] on link "Designs" at bounding box center [550, 85] width 28 height 24
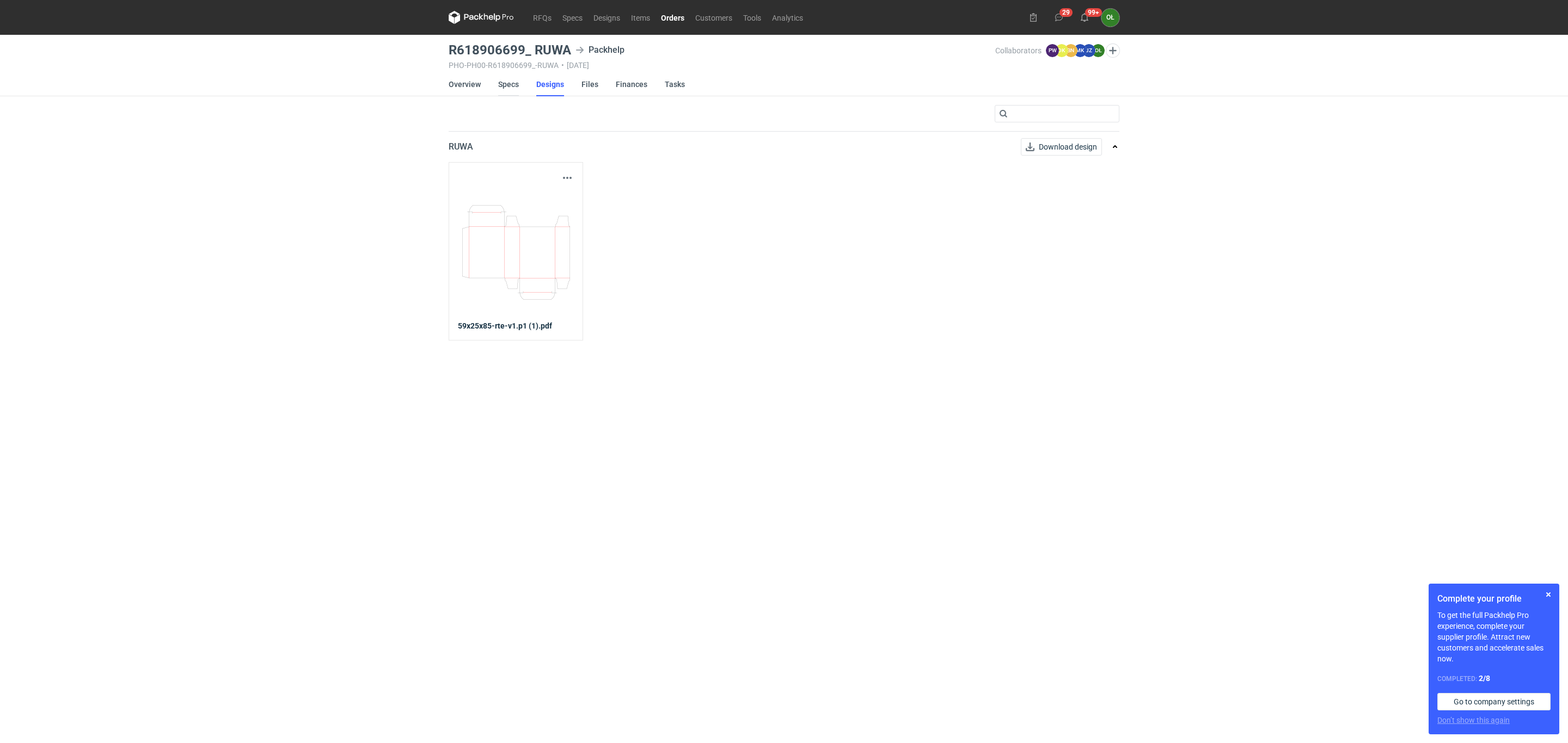
click at [504, 82] on link "Specs" at bounding box center [508, 85] width 21 height 24
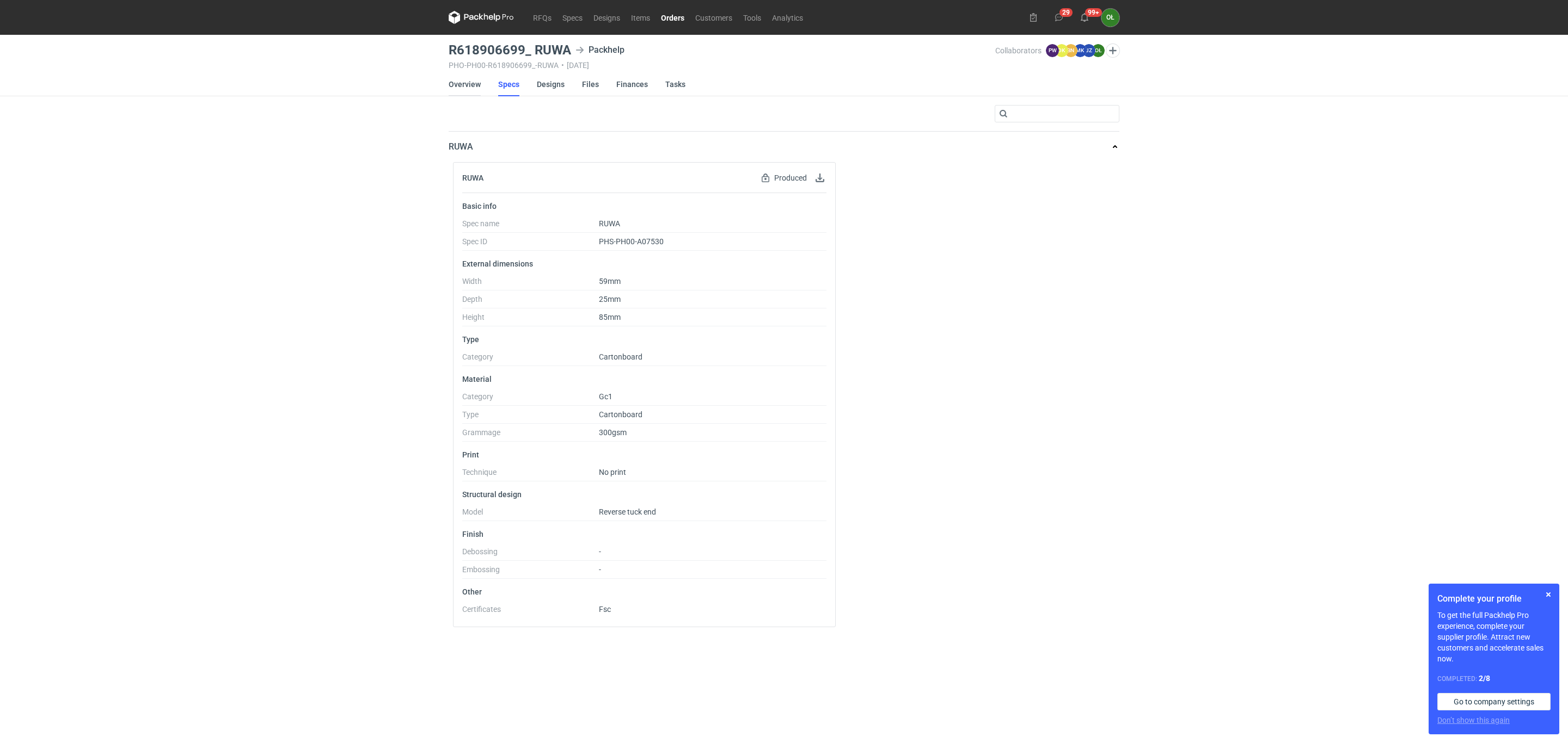
click at [469, 89] on link "Overview" at bounding box center [465, 85] width 32 height 24
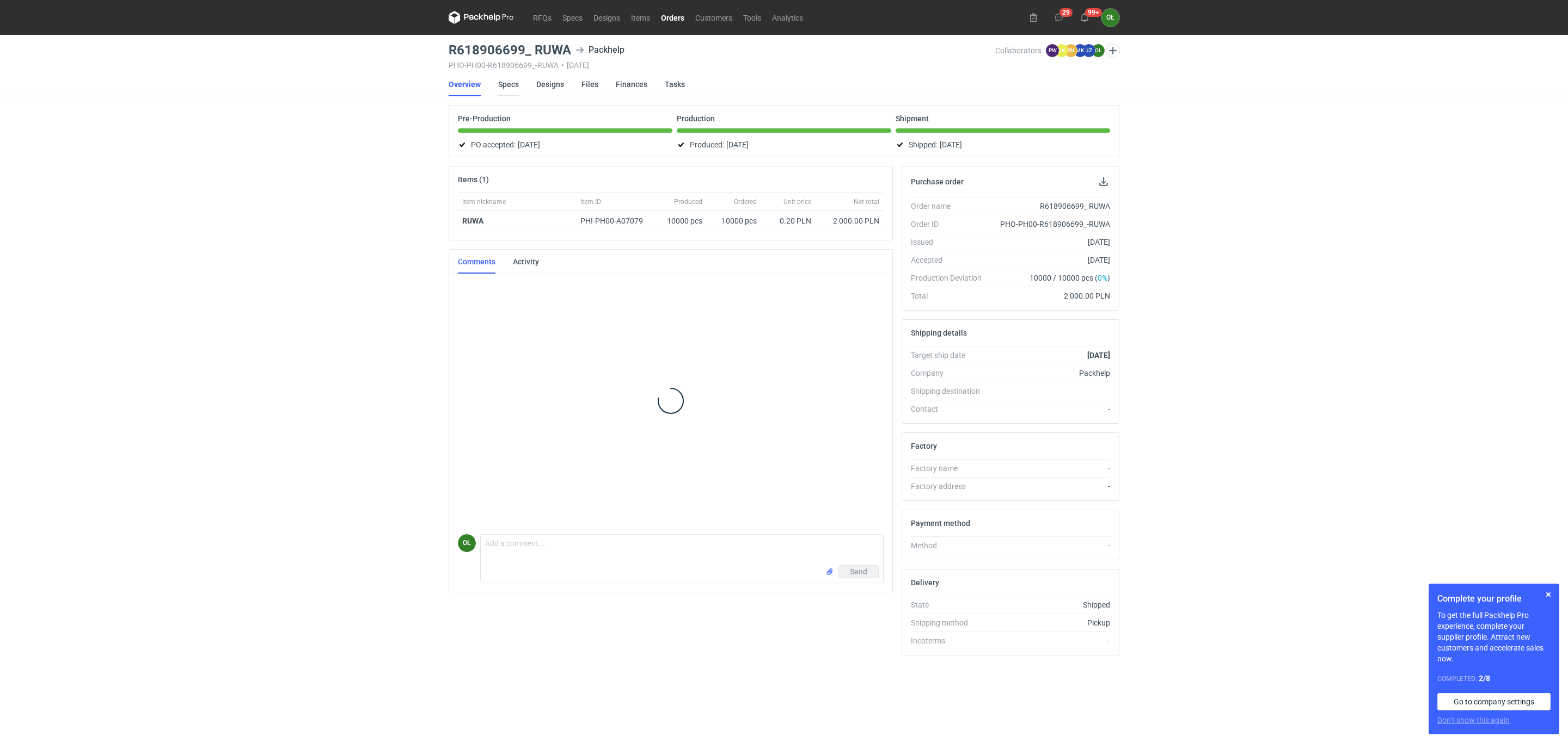
scroll to position [2, 0]
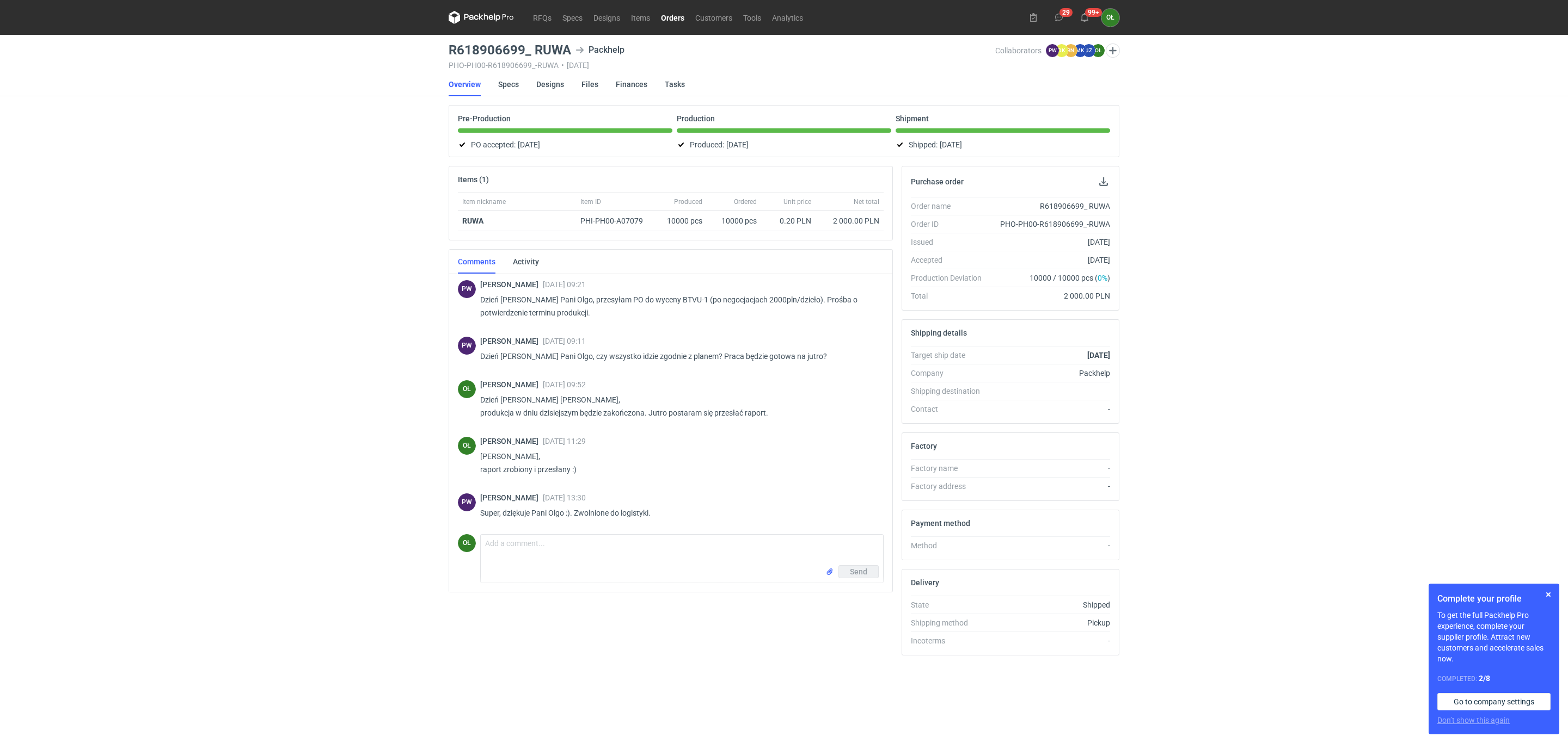
click at [521, 87] on li "Specs" at bounding box center [517, 85] width 38 height 24
click at [515, 85] on link "Specs" at bounding box center [508, 85] width 21 height 24
